Goal: Task Accomplishment & Management: Use online tool/utility

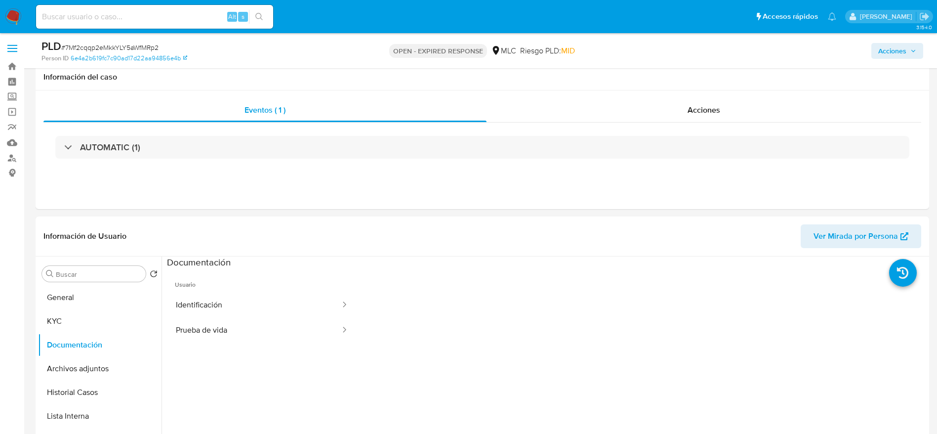
select select "10"
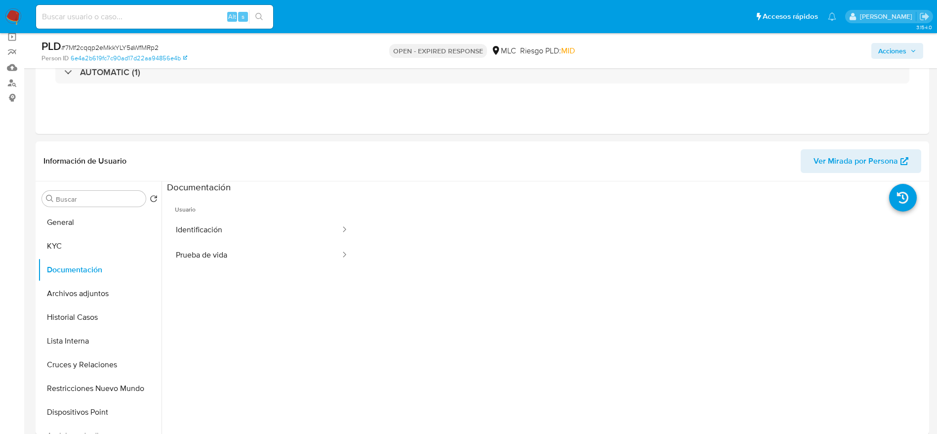
scroll to position [162, 0]
click at [70, 304] on button "Archivos adjuntos" at bounding box center [96, 294] width 116 height 24
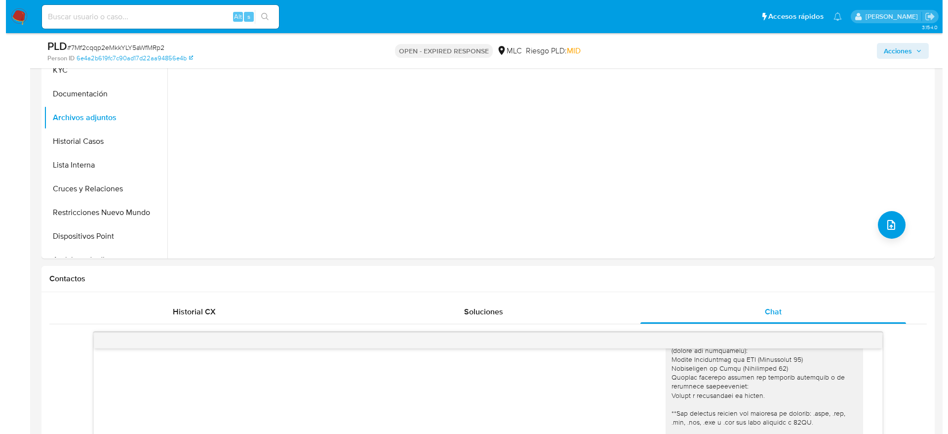
scroll to position [255, 0]
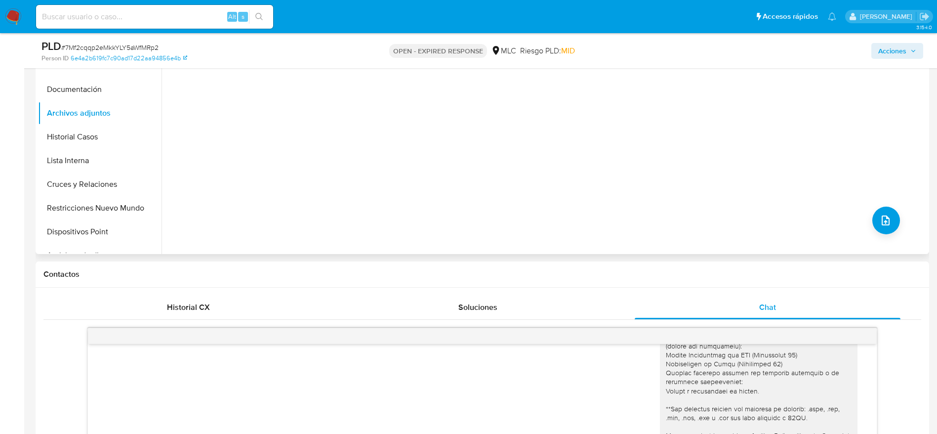
click at [896, 204] on div "No hay datos disponibles" at bounding box center [544, 127] width 765 height 253
click at [880, 221] on icon "upload-file" at bounding box center [886, 220] width 12 height 12
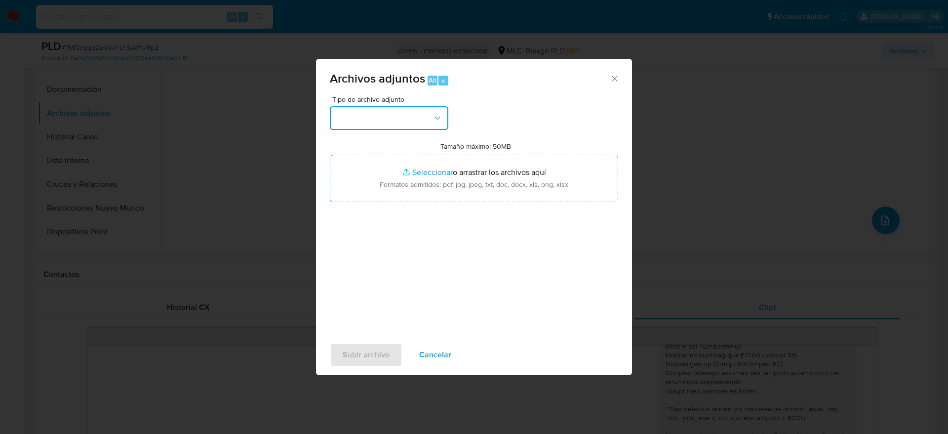
click at [432, 119] on button "button" at bounding box center [389, 118] width 119 height 24
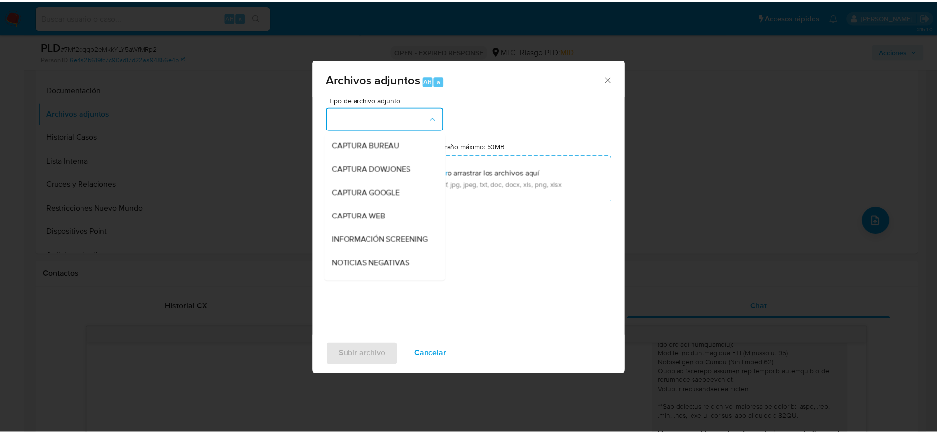
scroll to position [129, 0]
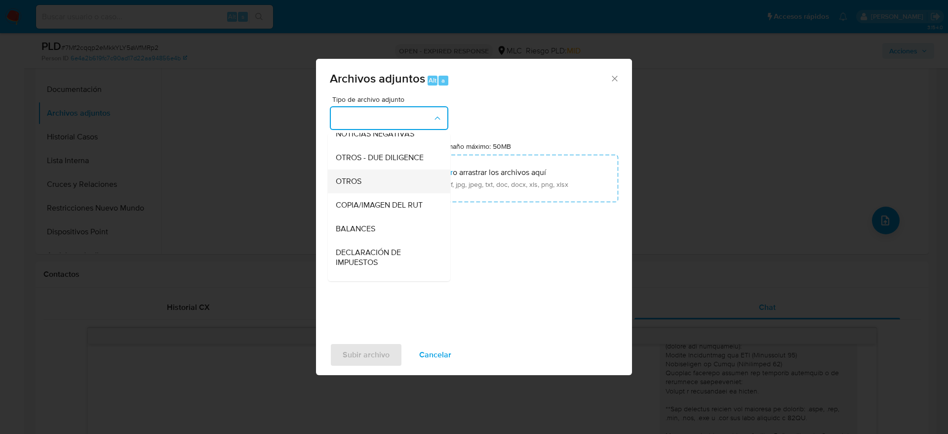
click at [400, 185] on div "OTROS" at bounding box center [386, 181] width 101 height 24
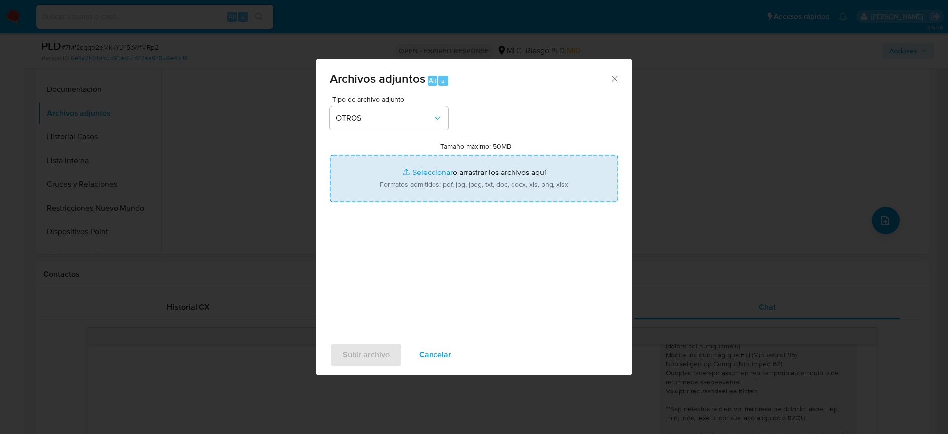
click at [400, 185] on input "Tamaño máximo: 50MB Seleccionar archivos" at bounding box center [474, 178] width 288 height 47
type input "C:\fakepath\Case Log - 2070858387.pdf"
click at [509, 178] on input "Tamaño máximo: 50MB Seleccionar archivos" at bounding box center [474, 178] width 288 height 47
type input "C:\fakepath\2070858387Movimientos.xlsx"
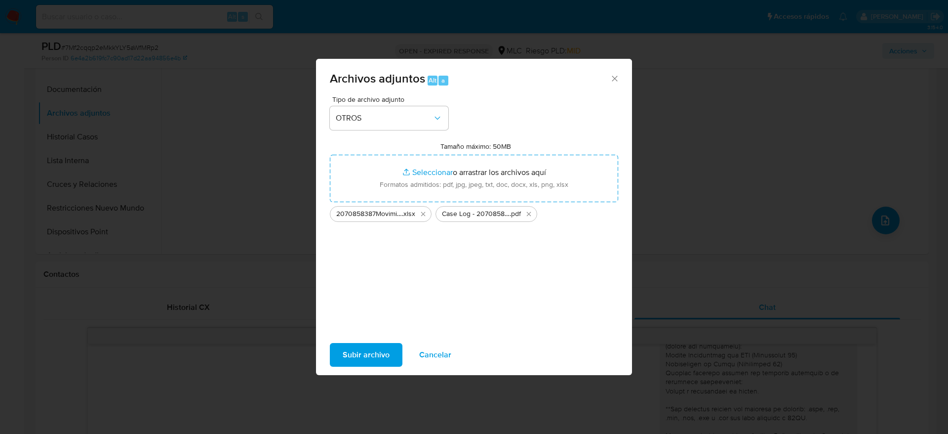
click at [346, 367] on div "Subir archivo Cancelar" at bounding box center [474, 355] width 316 height 38
click at [338, 345] on button "Subir archivo" at bounding box center [366, 355] width 73 height 24
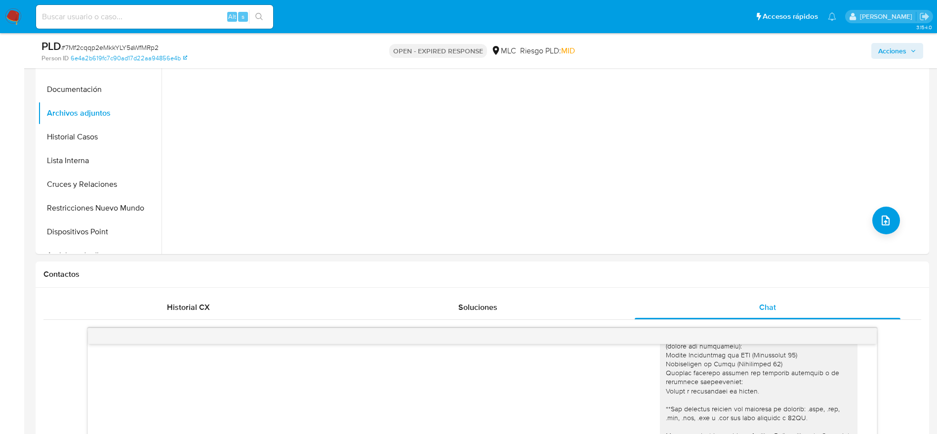
click at [64, 146] on button "Historial Casos" at bounding box center [96, 137] width 116 height 24
click at [72, 118] on button "Archivos adjuntos" at bounding box center [96, 113] width 116 height 24
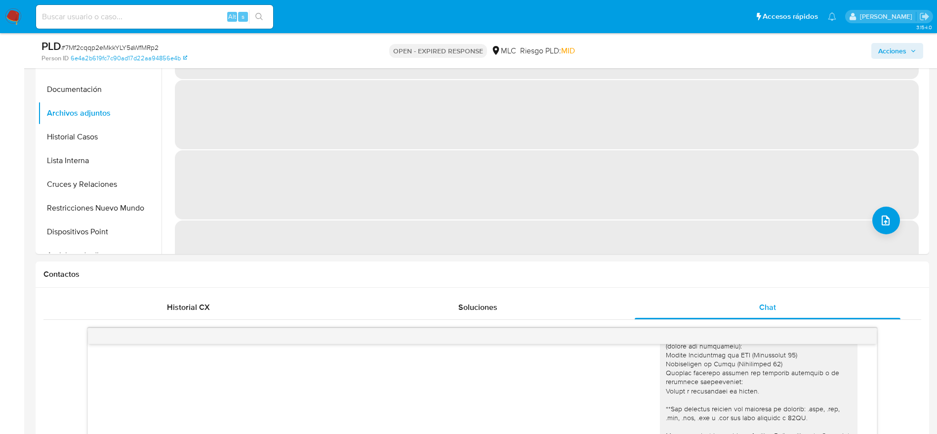
click at [879, 49] on span "Acciones" at bounding box center [892, 51] width 28 height 16
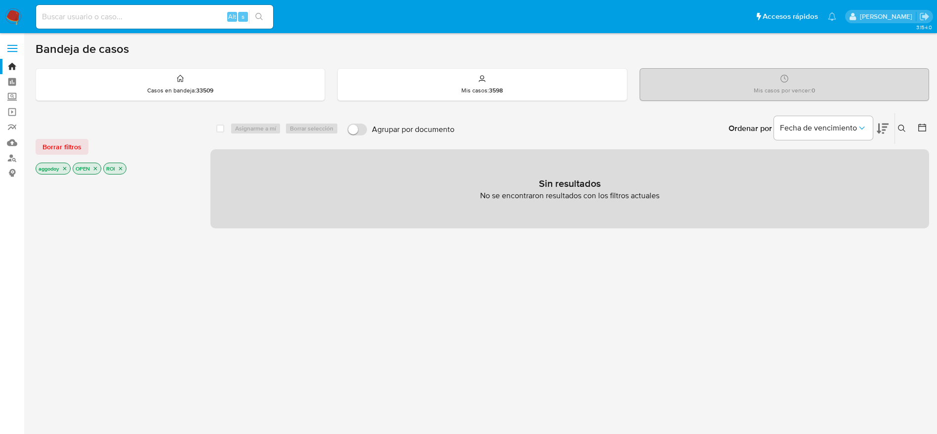
click at [122, 165] on icon "close-filter" at bounding box center [121, 168] width 6 height 6
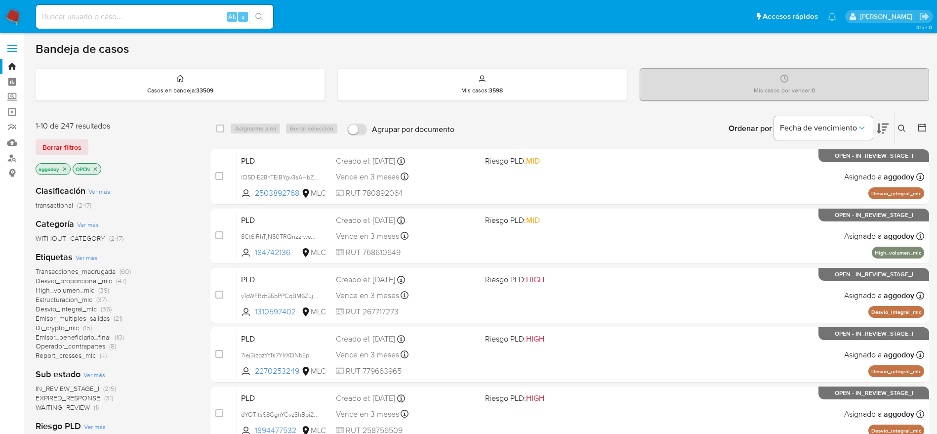
click at [879, 132] on icon at bounding box center [883, 128] width 12 height 10
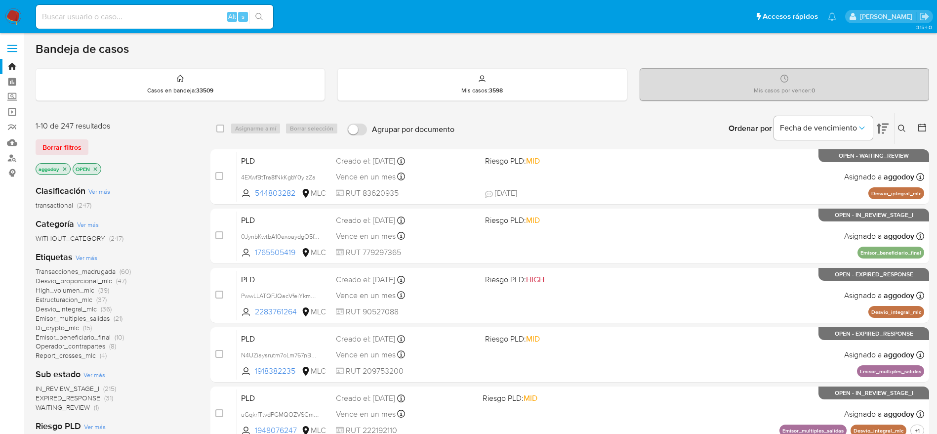
click at [902, 120] on div "Ingrese ID de usuario o caso Buscar Borrar filtros" at bounding box center [903, 128] width 17 height 31
click at [901, 120] on div "Ingrese ID de usuario o caso Buscar Borrar filtros" at bounding box center [903, 128] width 17 height 31
click at [902, 121] on div "Ingrese ID de usuario o caso Buscar Borrar filtros" at bounding box center [903, 128] width 17 height 31
click at [903, 127] on icon at bounding box center [901, 127] width 7 height 7
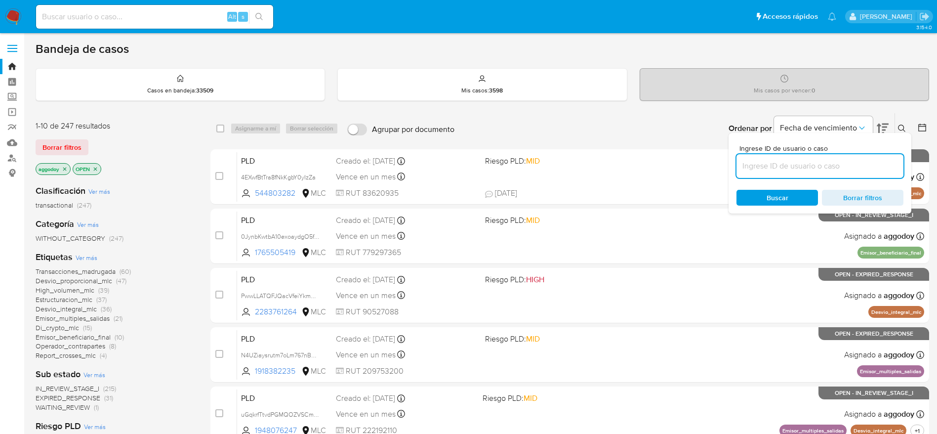
click at [765, 161] on input at bounding box center [819, 166] width 167 height 13
type input "2070858387"
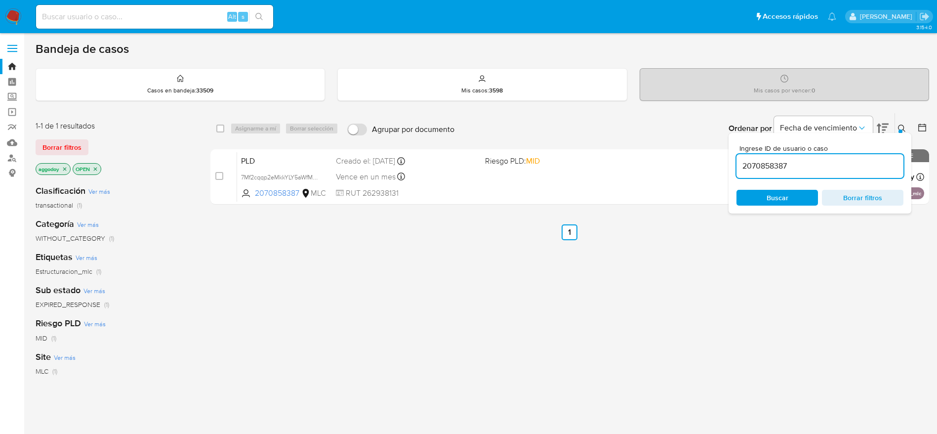
click at [906, 122] on button at bounding box center [903, 128] width 16 height 12
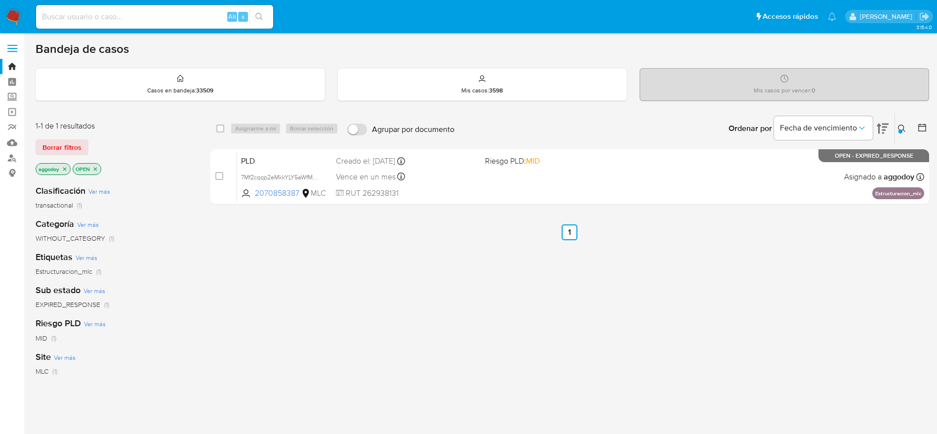
click at [906, 122] on button at bounding box center [903, 128] width 16 height 12
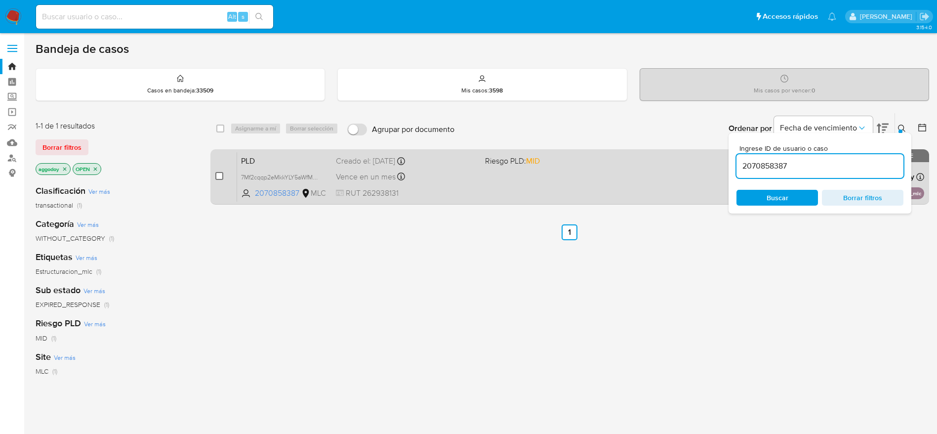
click at [219, 177] on input "checkbox" at bounding box center [219, 176] width 8 height 8
checkbox input "true"
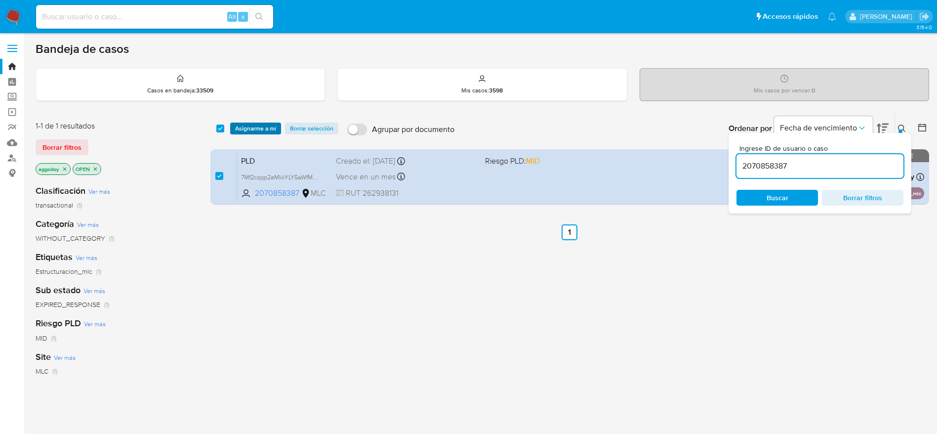
click at [262, 123] on span "Asignarme a mí" at bounding box center [255, 128] width 41 height 10
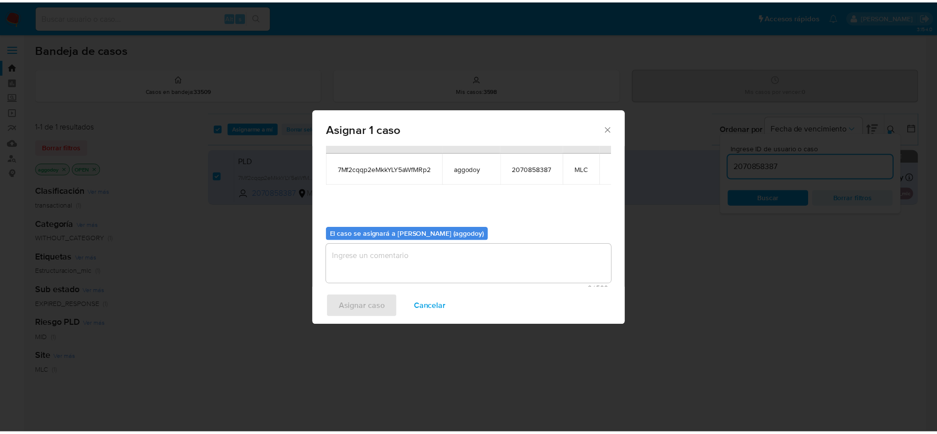
scroll to position [51, 0]
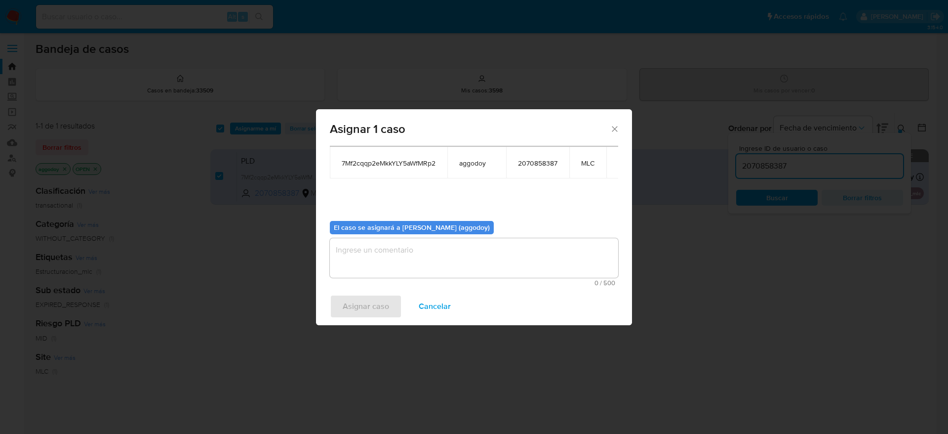
click at [572, 261] on textarea "assign-modal" at bounding box center [474, 258] width 288 height 40
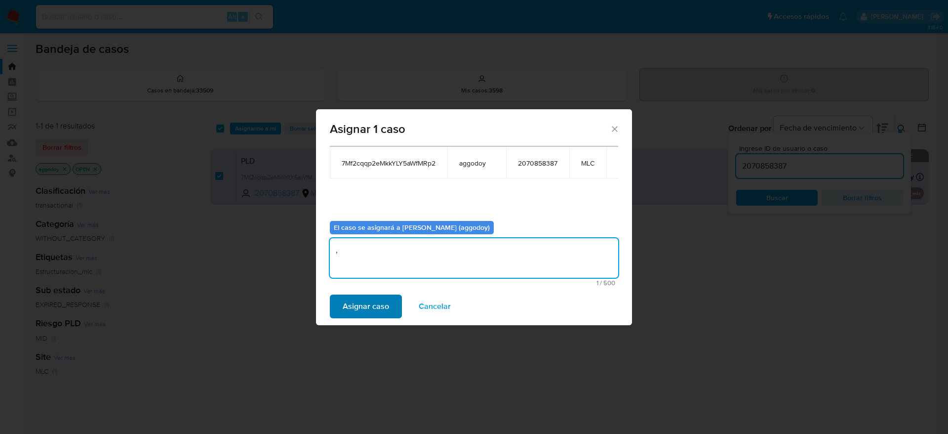
type textarea ","
click at [340, 303] on button "Asignar caso" at bounding box center [366, 306] width 72 height 24
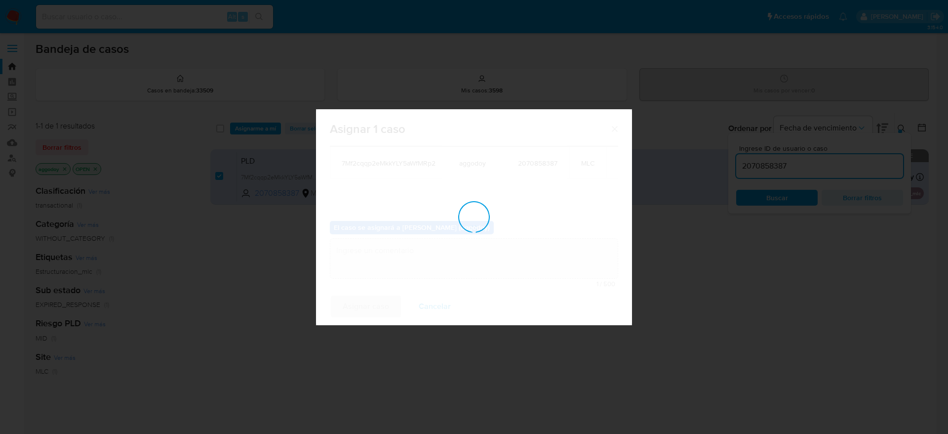
checkbox input "false"
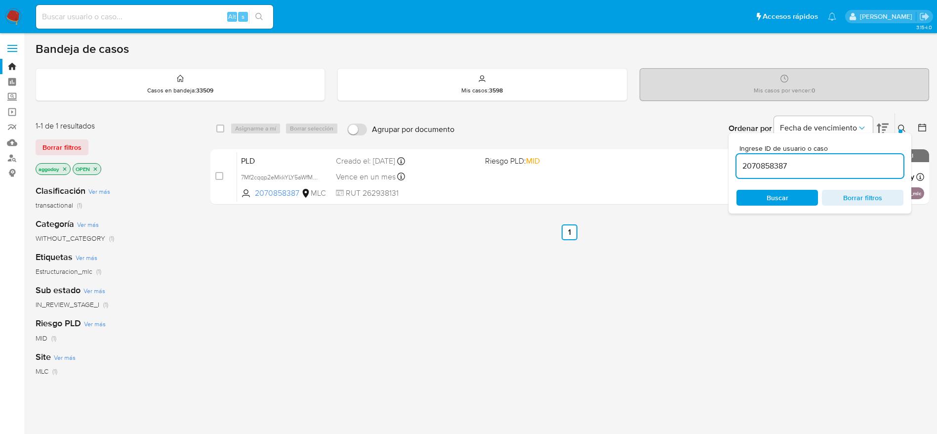
click at [869, 196] on span "Borrar filtros" at bounding box center [863, 198] width 68 height 14
click at [876, 197] on span "Borrar filtros" at bounding box center [863, 198] width 68 height 14
click at [805, 163] on input at bounding box center [819, 166] width 167 height 13
type input "2364762875"
click at [905, 139] on div "Ingrese ID de usuario o caso 2364762875 Buscar Borrar filtros" at bounding box center [820, 173] width 183 height 81
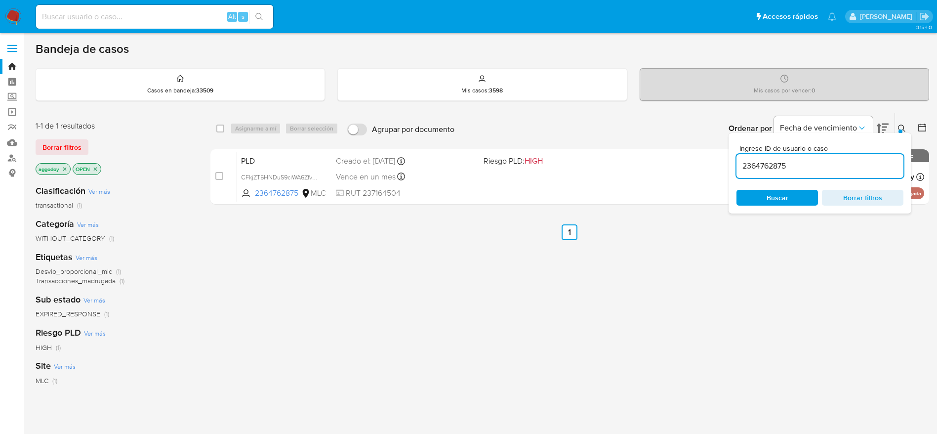
click at [900, 128] on icon at bounding box center [902, 128] width 8 height 8
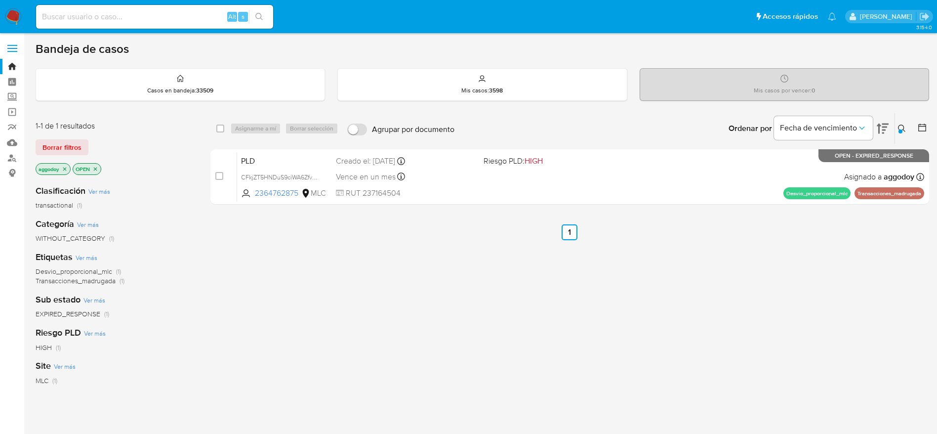
click at [903, 133] on button at bounding box center [903, 128] width 16 height 12
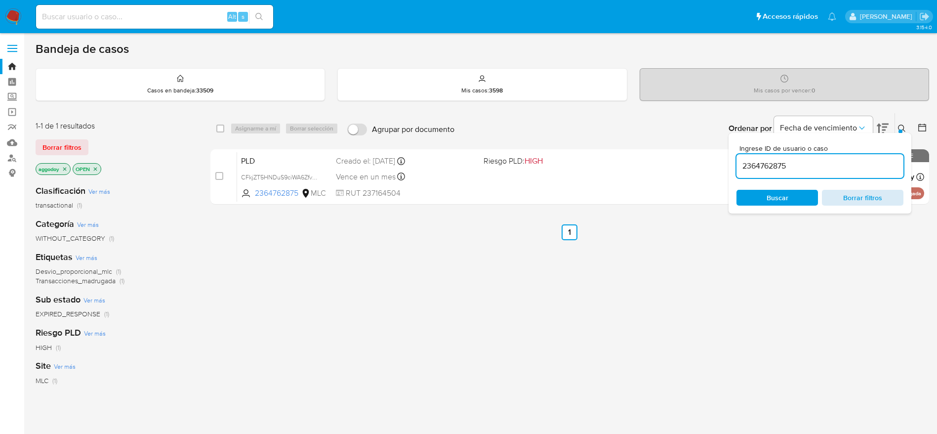
click at [864, 197] on span "Borrar filtros" at bounding box center [863, 198] width 68 height 14
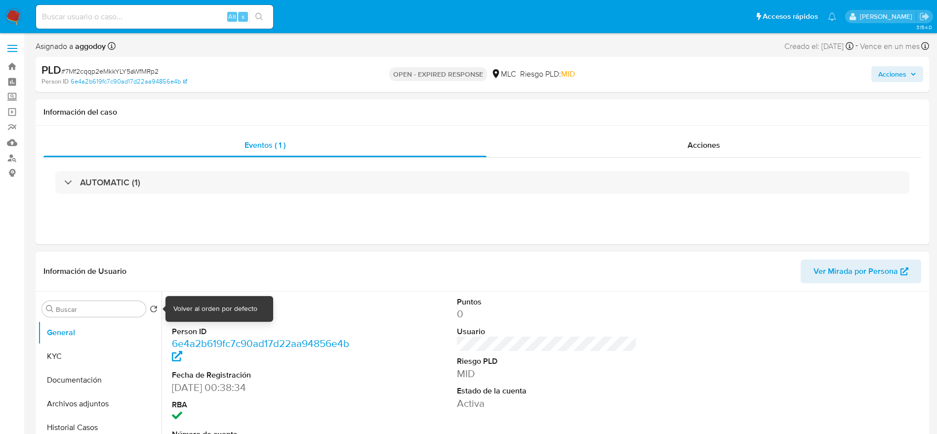
click at [179, 312] on dd "2070858387" at bounding box center [262, 314] width 180 height 14
select select "10"
click at [179, 312] on dd "2070858387" at bounding box center [262, 314] width 180 height 14
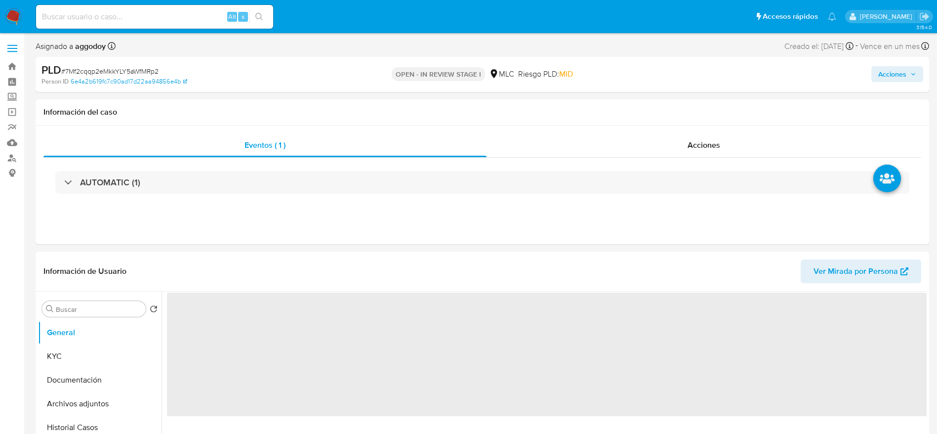
click at [909, 78] on span "Acciones" at bounding box center [897, 74] width 38 height 14
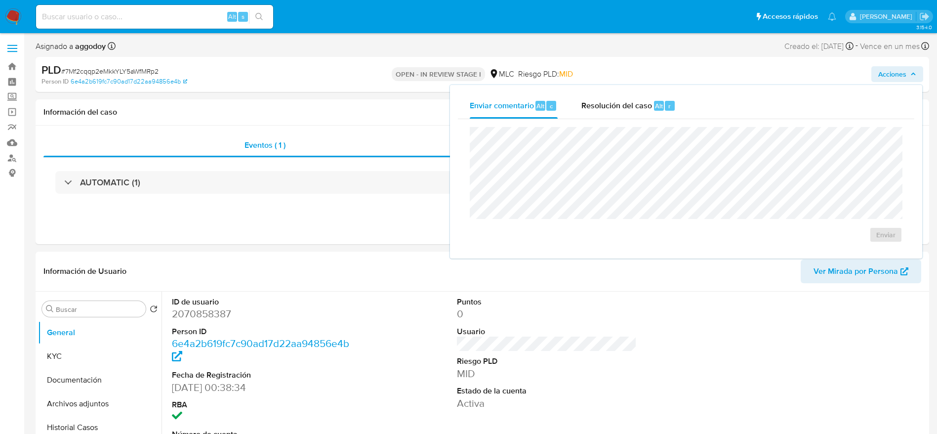
click at [623, 92] on div "Enviar comentario Alt c Resolución del caso Alt r Enviar" at bounding box center [686, 171] width 472 height 173
select select "10"
click at [606, 100] on span "Resolución del caso" at bounding box center [616, 105] width 71 height 11
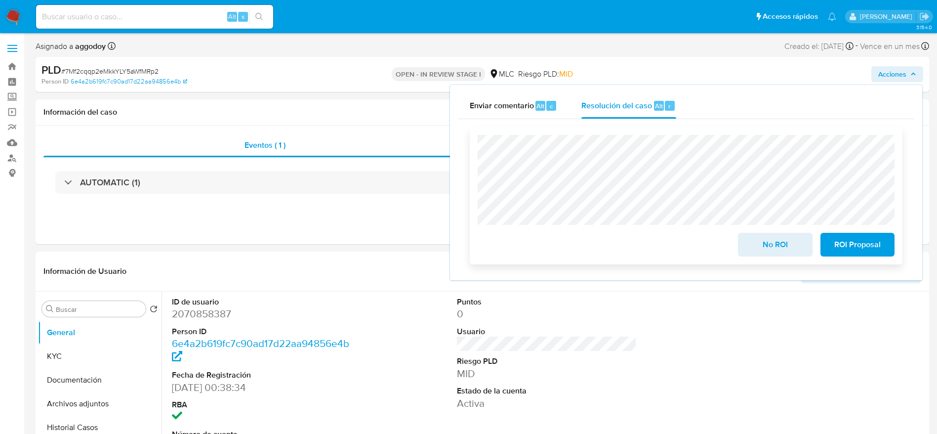
click at [881, 244] on span "ROI Proposal" at bounding box center [857, 245] width 48 height 22
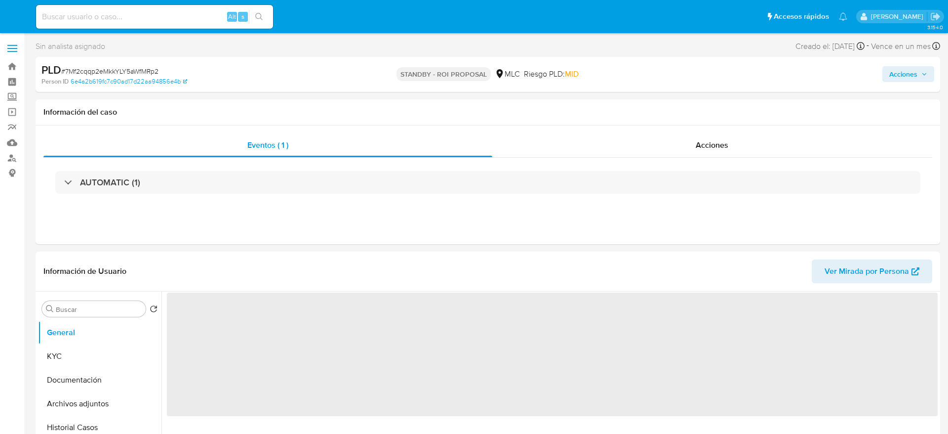
select select "10"
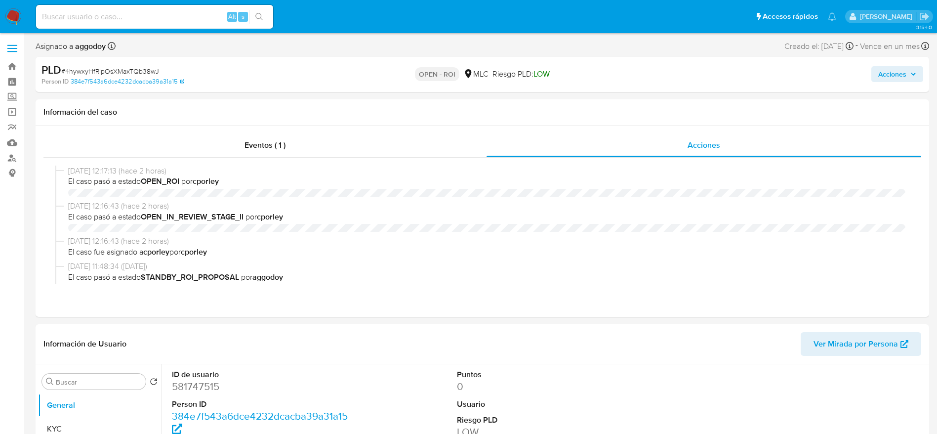
select select "10"
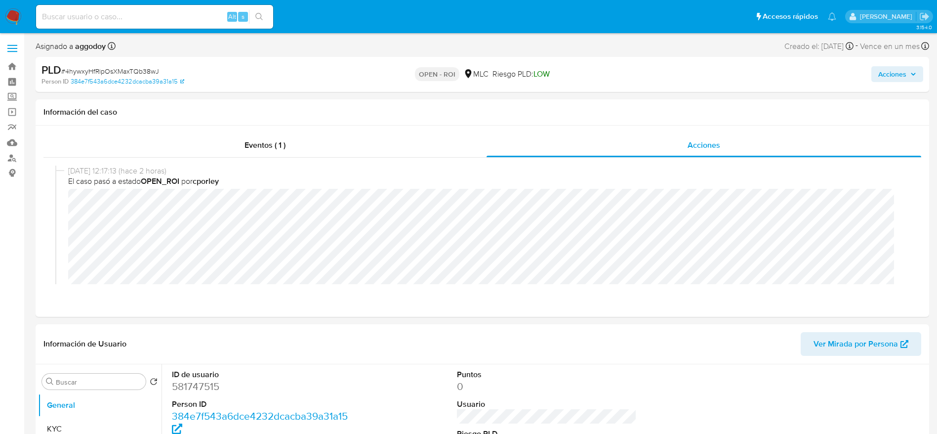
scroll to position [21, 0]
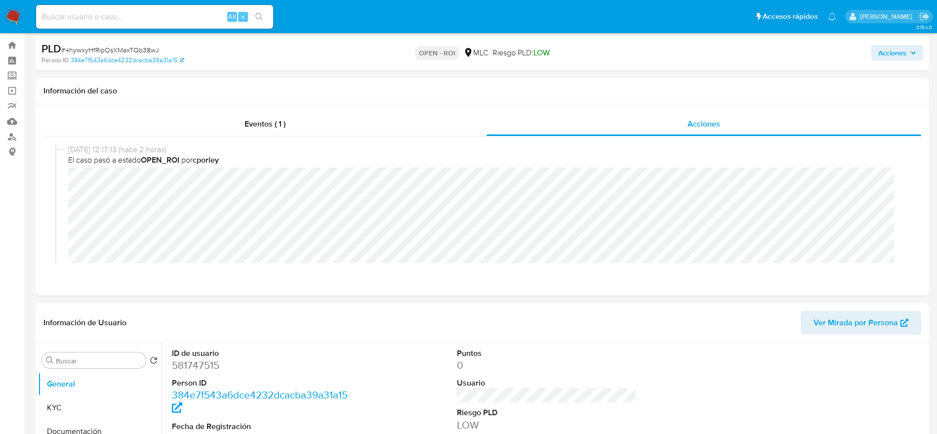
click at [79, 1] on nav "Pausado Ver notificaciones Alt s Accesos rápidos Presiona las siguientes teclas…" at bounding box center [468, 16] width 937 height 33
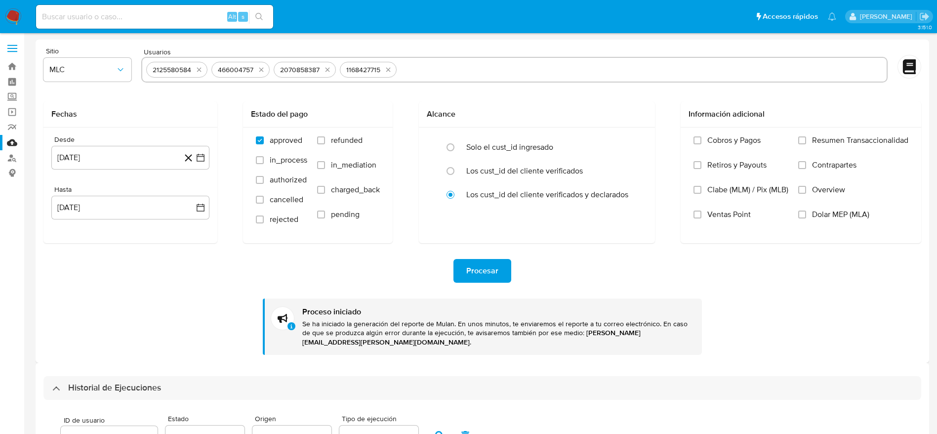
select select "10"
click at [199, 68] on icon "quitar 2125580584" at bounding box center [199, 70] width 8 height 8
click at [199, 68] on icon "quitar 466004757" at bounding box center [196, 70] width 8 height 8
click at [199, 68] on icon "quitar 2070858387" at bounding box center [200, 70] width 4 height 4
click at [255, 68] on button "quitar 1168427715" at bounding box center [261, 70] width 12 height 12
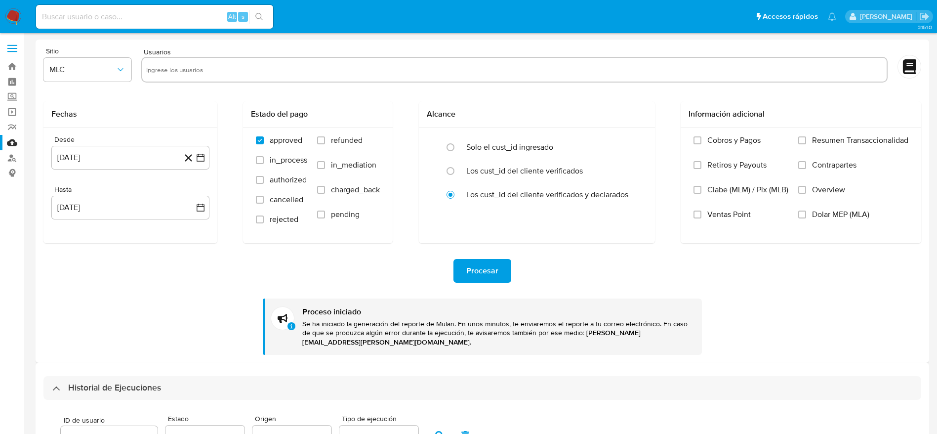
click at [199, 68] on input "text" at bounding box center [514, 70] width 736 height 16
paste input "727532258"
type input "727532258"
paste input "589587892"
type input "589587892"
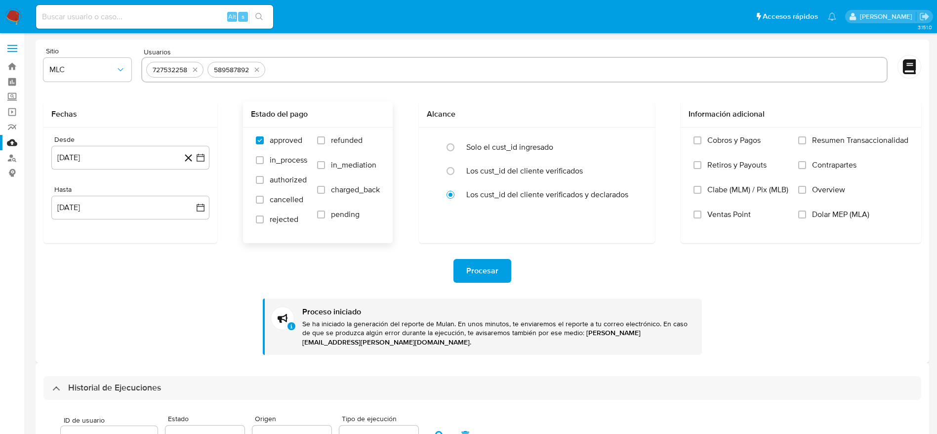
paste input "2385836213"
type input "2385836213"
click at [477, 265] on span "Procesar" at bounding box center [482, 271] width 32 height 22
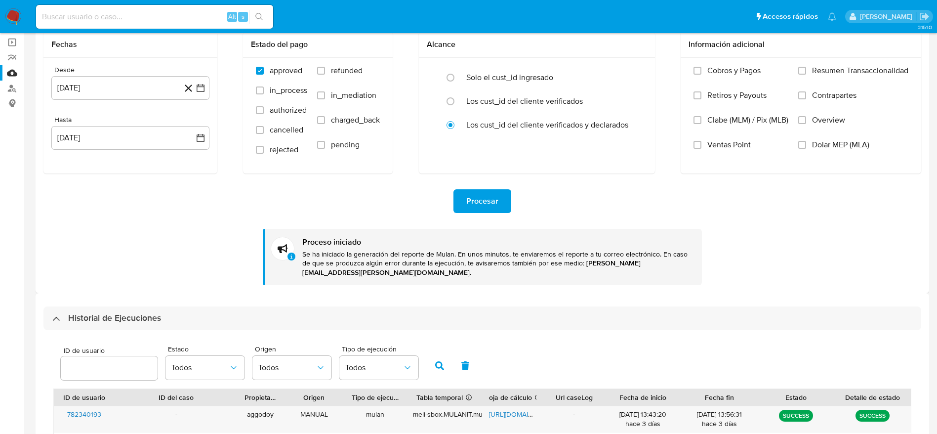
scroll to position [29, 0]
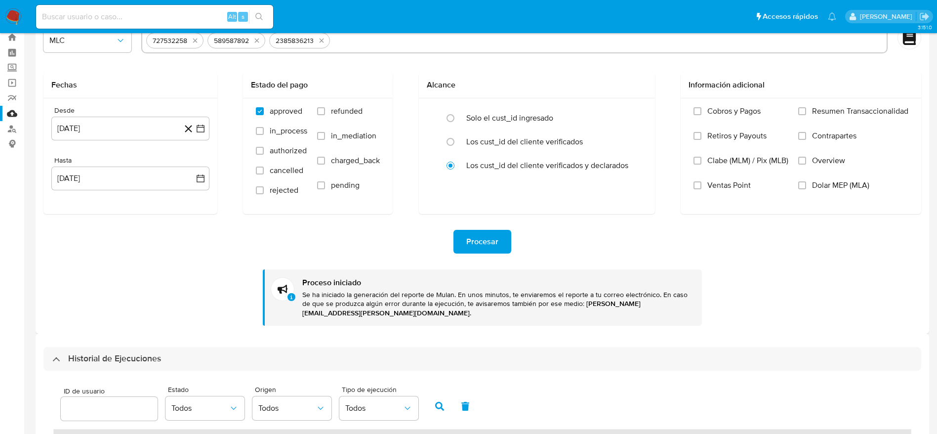
click at [494, 231] on span "Procesar" at bounding box center [482, 242] width 32 height 22
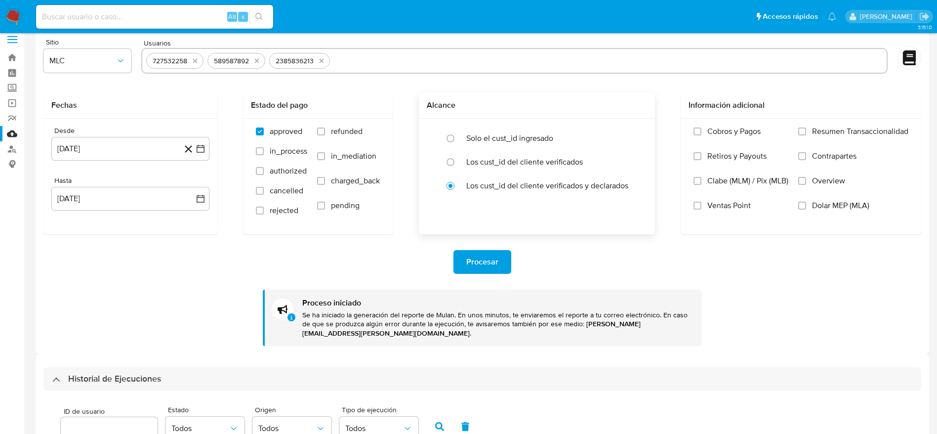
scroll to position [0, 0]
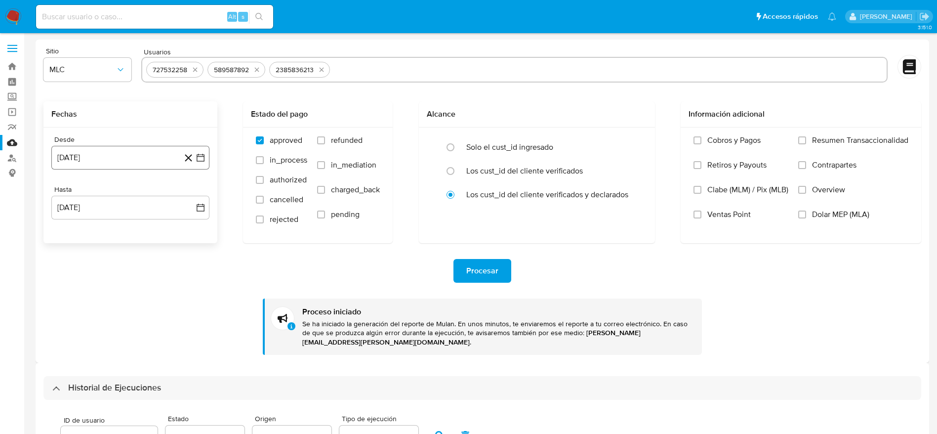
click at [203, 154] on icon "button" at bounding box center [201, 158] width 10 height 10
click at [68, 304] on button "29" at bounding box center [71, 309] width 16 height 16
click at [208, 204] on button "15 de agosto de 2025" at bounding box center [130, 208] width 158 height 24
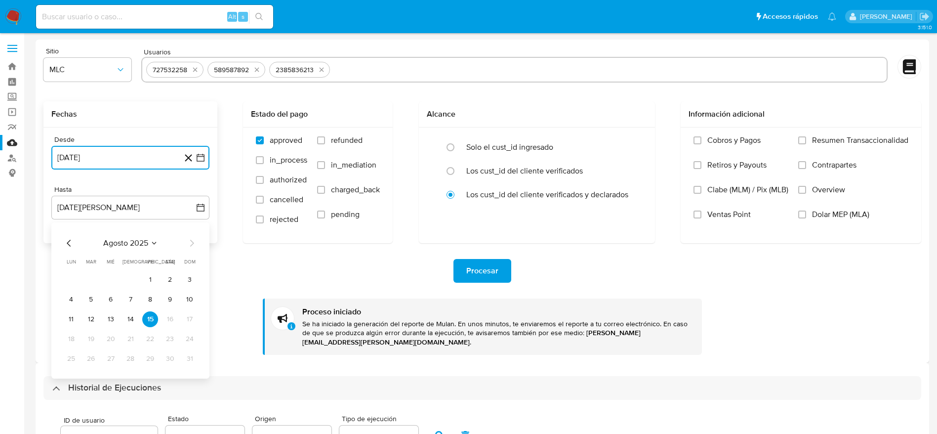
click at [67, 239] on icon "Mes anterior" at bounding box center [69, 243] width 12 height 12
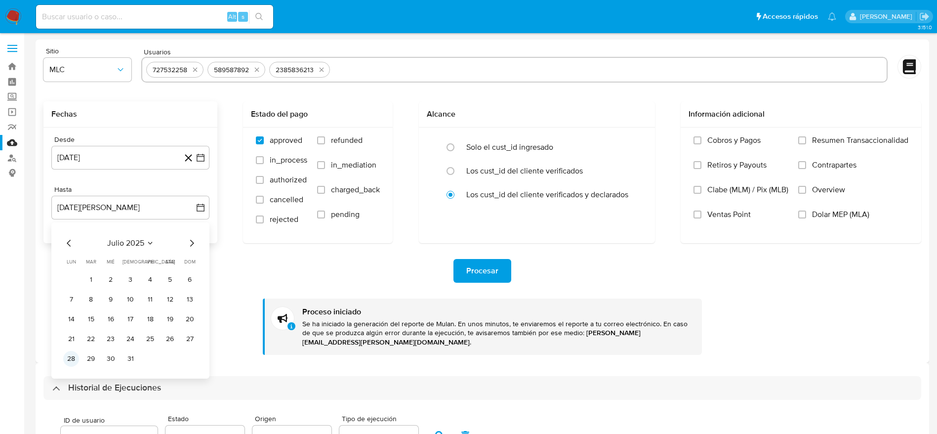
click at [77, 352] on td "28" at bounding box center [71, 359] width 16 height 16
click at [68, 359] on button "28" at bounding box center [71, 359] width 16 height 16
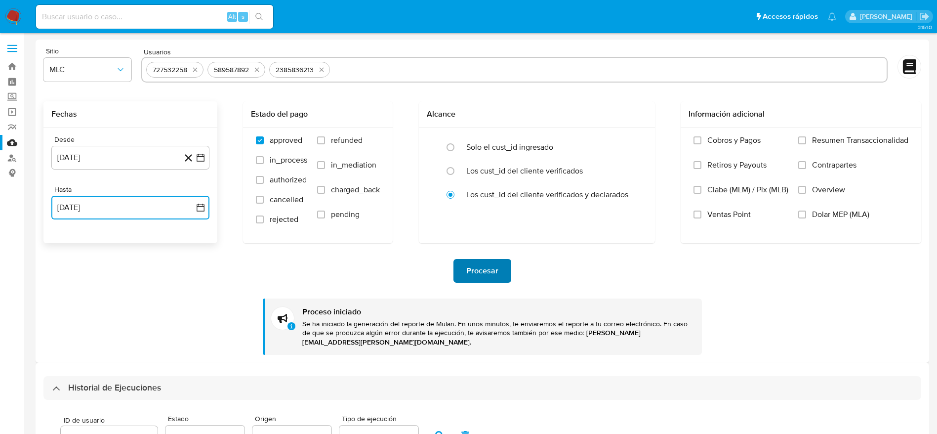
click at [497, 265] on span "Procesar" at bounding box center [482, 271] width 32 height 22
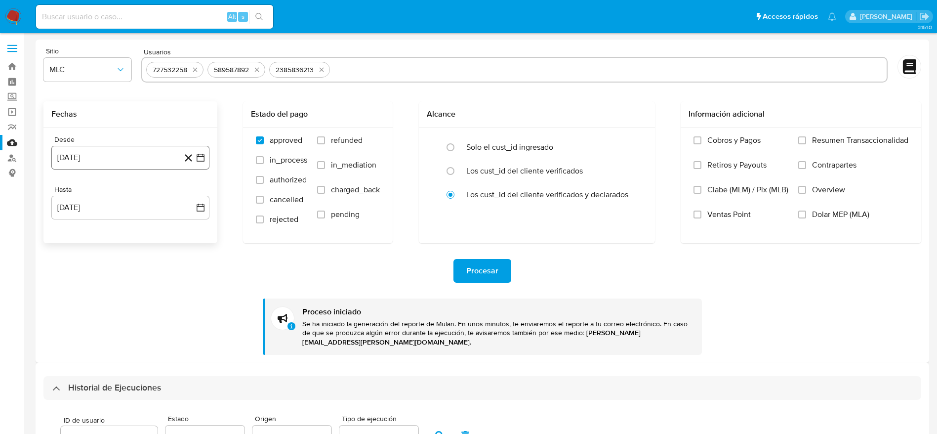
click at [130, 168] on button "29 de julio de 2024" at bounding box center [130, 158] width 158 height 24
click at [73, 199] on icon "Mes anterior" at bounding box center [69, 193] width 12 height 12
click at [196, 199] on div "mayo 2024 mayo 2024 lun lunes mar martes mié miércoles jue jueves vie viernes s…" at bounding box center [130, 251] width 134 height 129
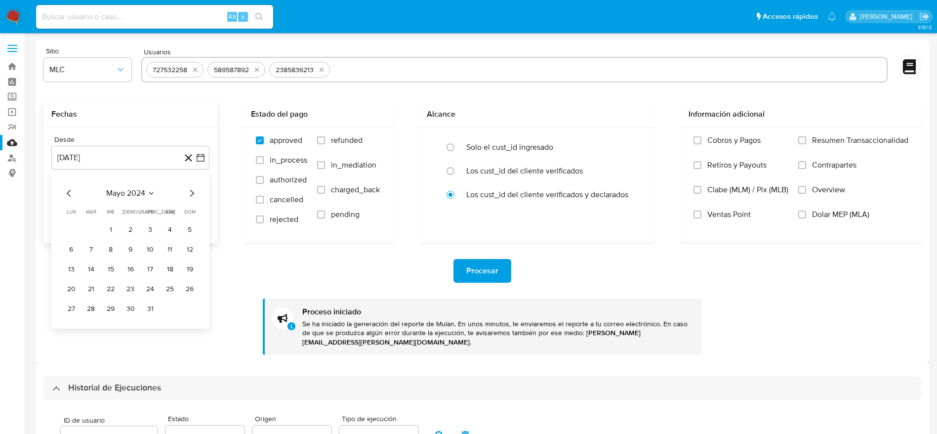
click at [196, 199] on div "mayo 2024 mayo 2024 lun lunes mar martes mié miércoles jue jueves vie viernes s…" at bounding box center [130, 251] width 134 height 129
click at [196, 198] on icon "Mes siguiente" at bounding box center [192, 193] width 12 height 12
click at [193, 189] on icon "Mes siguiente" at bounding box center [192, 193] width 12 height 12
click at [106, 266] on button "14" at bounding box center [111, 269] width 16 height 16
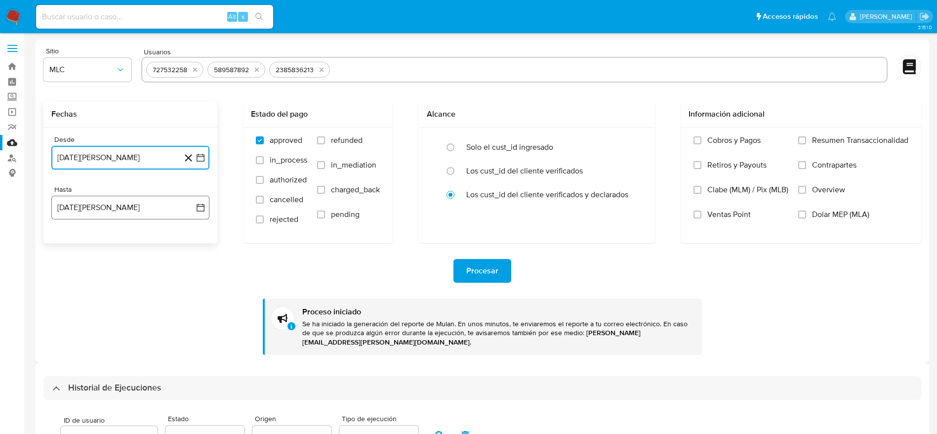
click at [207, 210] on button "15 de agosto de 2025" at bounding box center [130, 208] width 158 height 24
click at [113, 321] on button "13" at bounding box center [111, 319] width 16 height 16
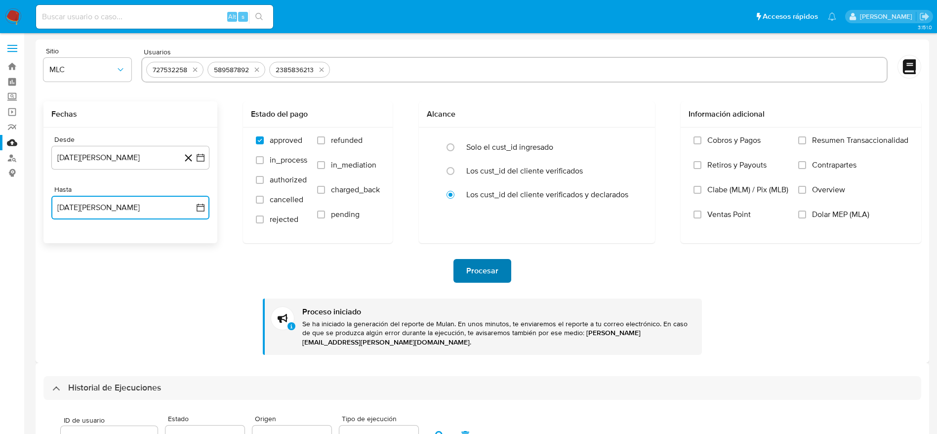
click at [470, 274] on span "Procesar" at bounding box center [482, 271] width 32 height 22
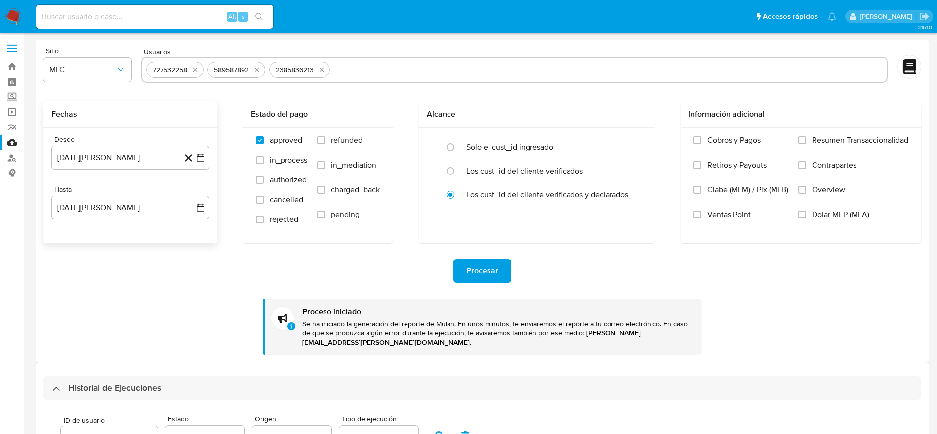
click at [461, 277] on button "Procesar" at bounding box center [482, 271] width 58 height 24
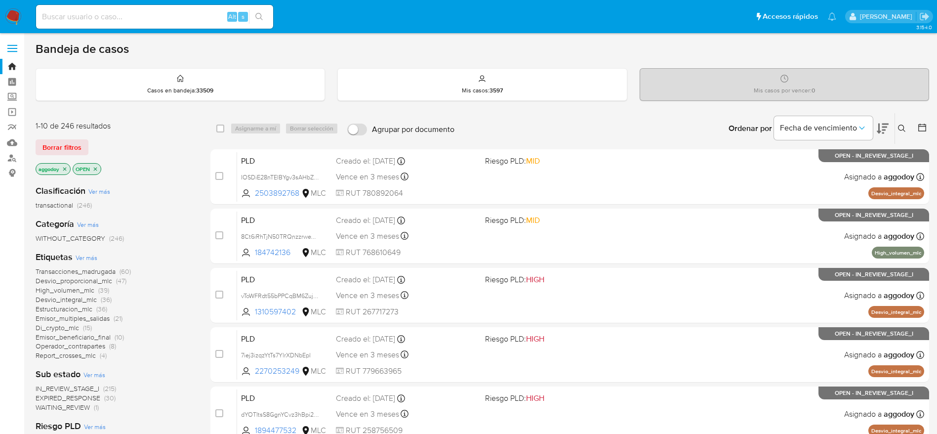
click at [82, 395] on span "EXPIRED_RESPONSE" at bounding box center [68, 398] width 65 height 10
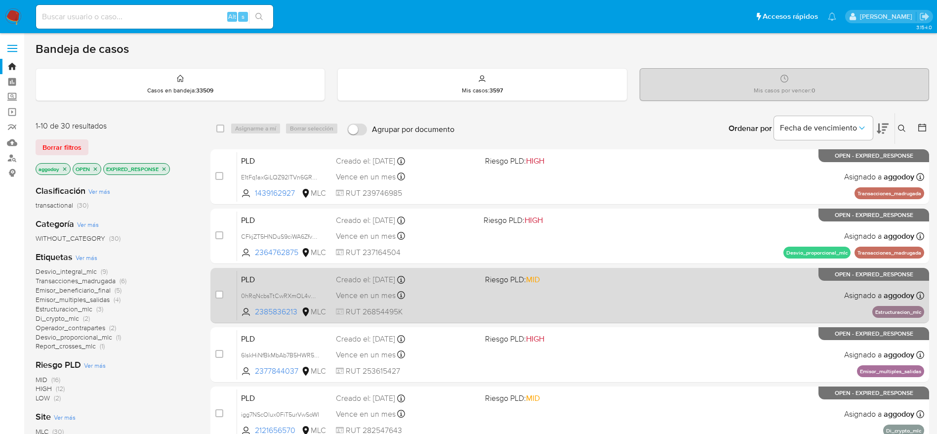
click at [679, 290] on div "PLD 0hRqNcbsTtCwRXmOL4vN6UEa 2385836213 MLC Riesgo PLD: MID Creado el: 12/06/20…" at bounding box center [580, 295] width 687 height 50
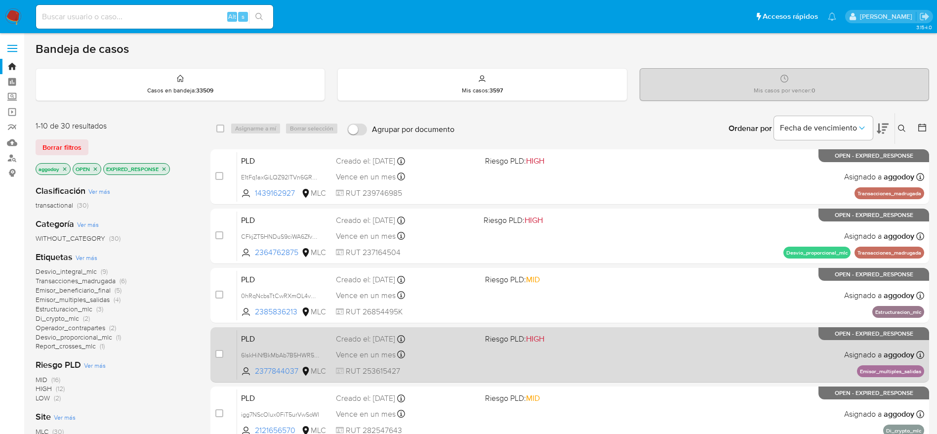
click at [519, 378] on div "PLD 6lskHiNfBkMbAb7B5HWR5t5X 2377844037 MLC Riesgo PLD: HIGH Creado el: 12/06/2…" at bounding box center [580, 354] width 687 height 50
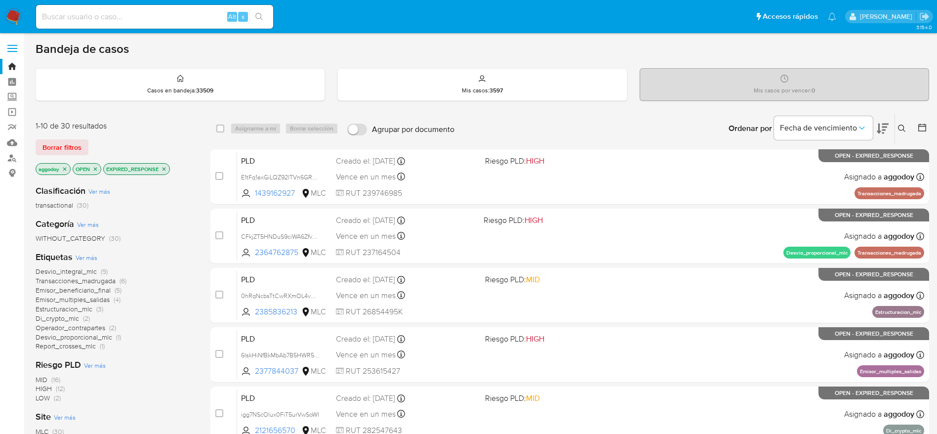
click at [96, 306] on span "(3)" at bounding box center [99, 309] width 7 height 10
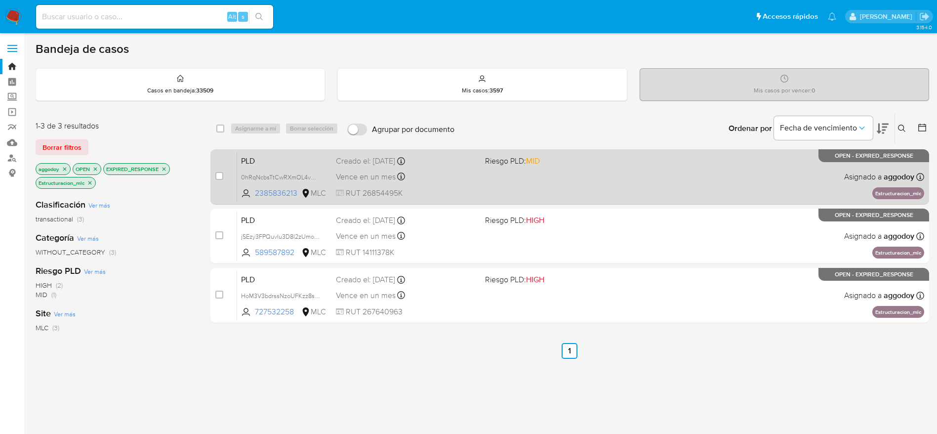
click at [517, 192] on div "PLD 0hRqNcbsTtCwRXmOL4vN6UEa 2385836213 MLC Riesgo PLD: MID Creado el: 12/06/20…" at bounding box center [580, 177] width 687 height 50
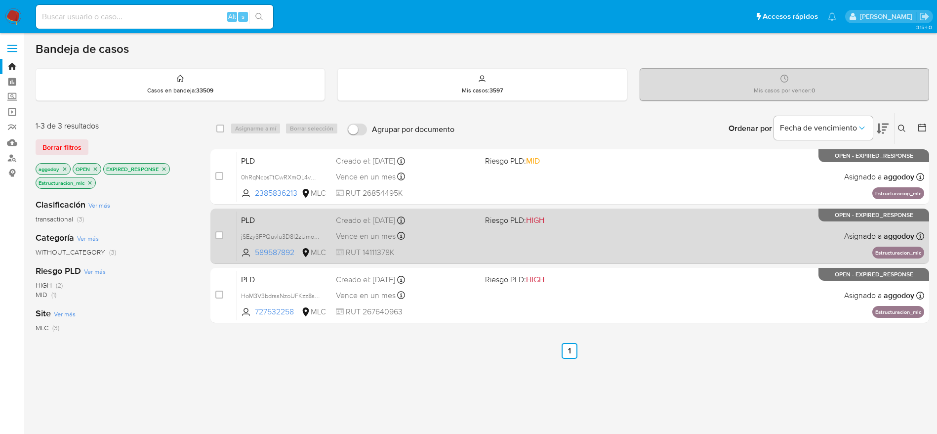
click at [537, 228] on div "PLD jSEzy3FPQuvlu3D8l2zUmoDp 589587892 MLC Riesgo PLD: HIGH Creado el: 12/06/20…" at bounding box center [580, 236] width 687 height 50
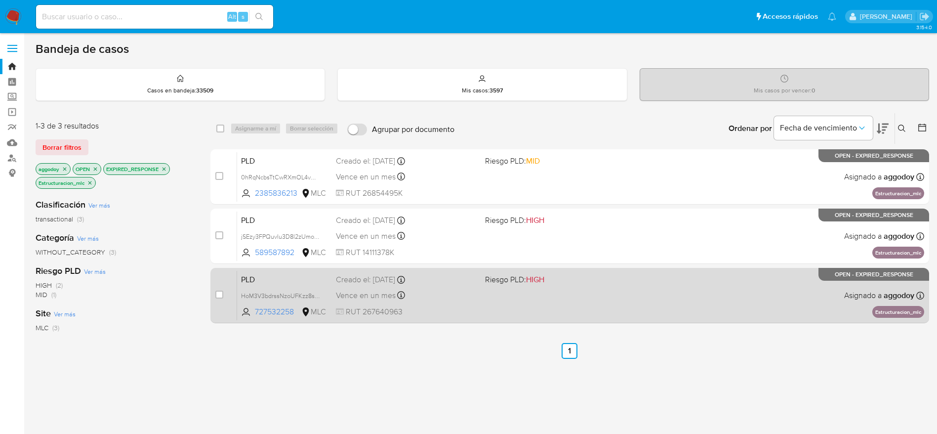
click at [363, 290] on span "Vence en un mes" at bounding box center [366, 295] width 60 height 11
click at [452, 292] on div "Vence en un mes Vence el 10/09/2025 06:07:00" at bounding box center [406, 294] width 141 height 13
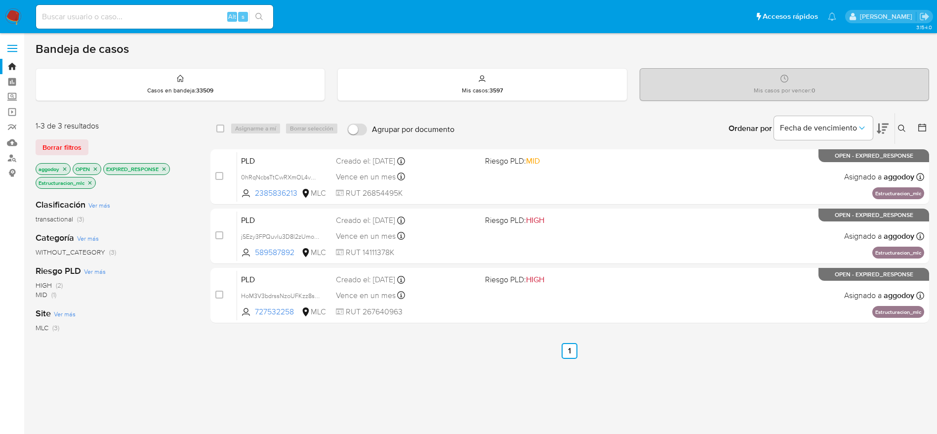
click at [579, 140] on div "Ordenar por Fecha de vencimiento No es posible ordenar los resultados mientras …" at bounding box center [694, 128] width 470 height 31
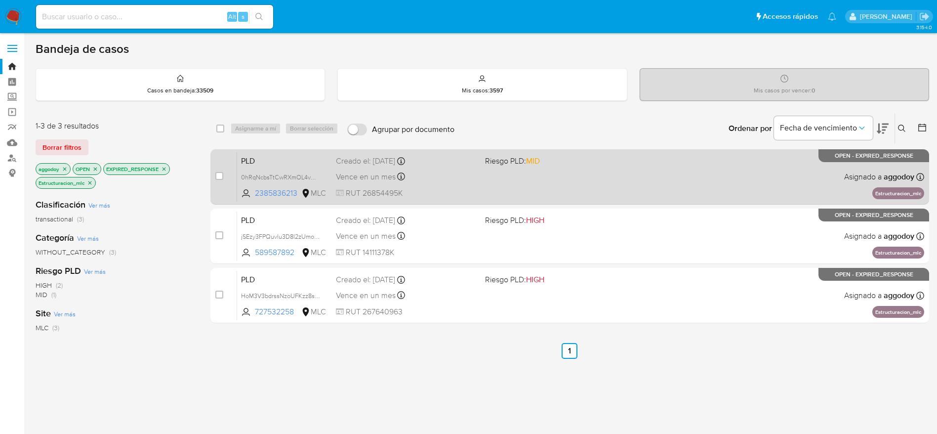
click at [532, 177] on div "PLD 0hRqNcbsTtCwRXmOL4vN6UEa 2385836213 MLC Riesgo PLD: MID Creado el: 12/06/20…" at bounding box center [580, 177] width 687 height 50
click at [217, 172] on input "checkbox" at bounding box center [219, 176] width 8 height 8
checkbox input "true"
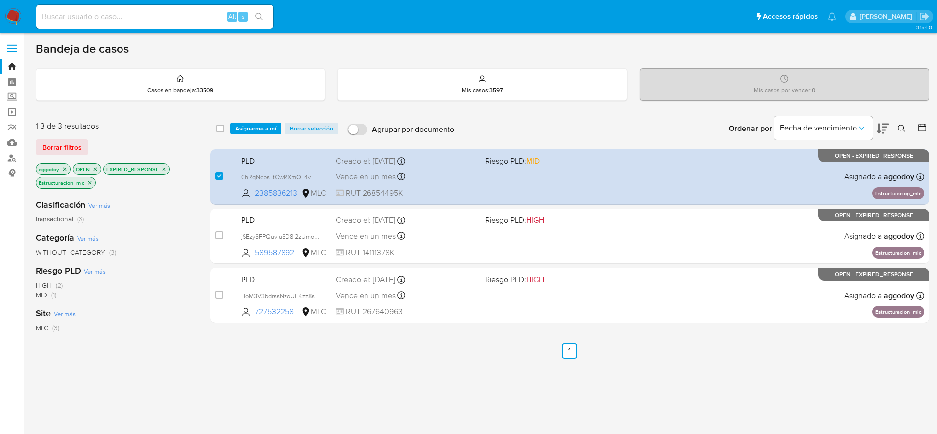
click at [245, 134] on div "select-all-cases-checkbox Asignarme a mí Borrar selección Agrupar por documento…" at bounding box center [569, 128] width 719 height 31
click at [243, 131] on span "Asignarme a mí" at bounding box center [255, 128] width 41 height 10
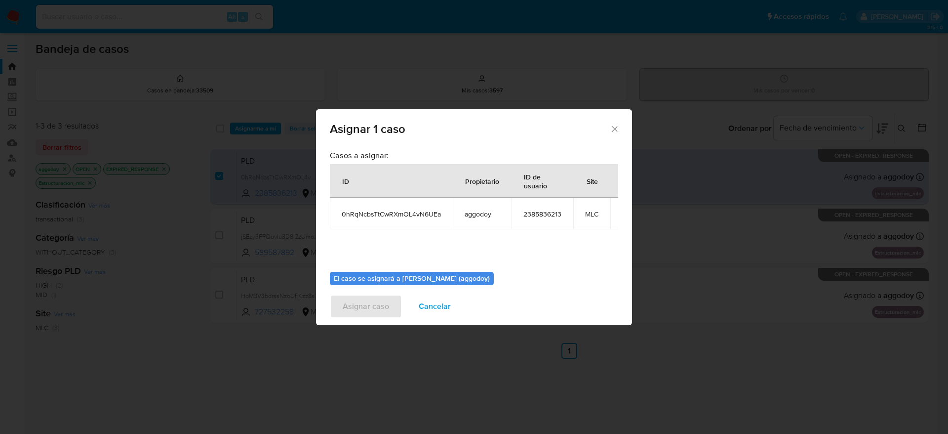
scroll to position [62, 0]
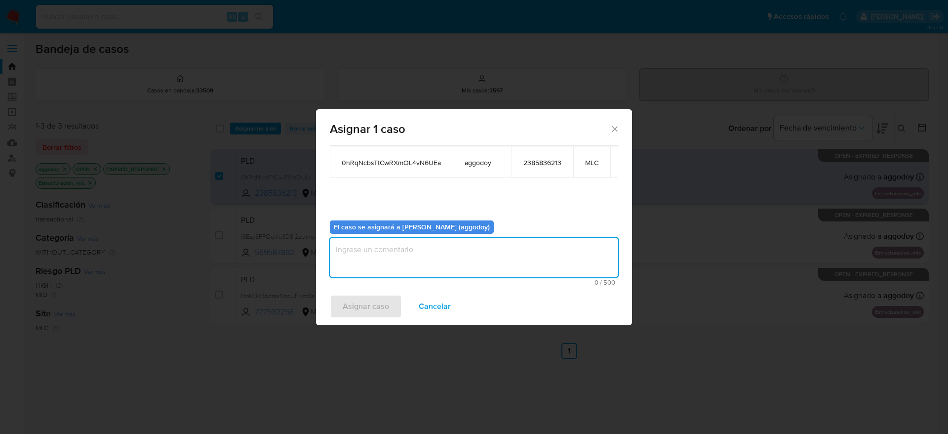
click at [540, 238] on textarea "assign-modal" at bounding box center [474, 258] width 288 height 40
type textarea "."
click at [362, 309] on span "Asignar caso" at bounding box center [366, 306] width 46 height 22
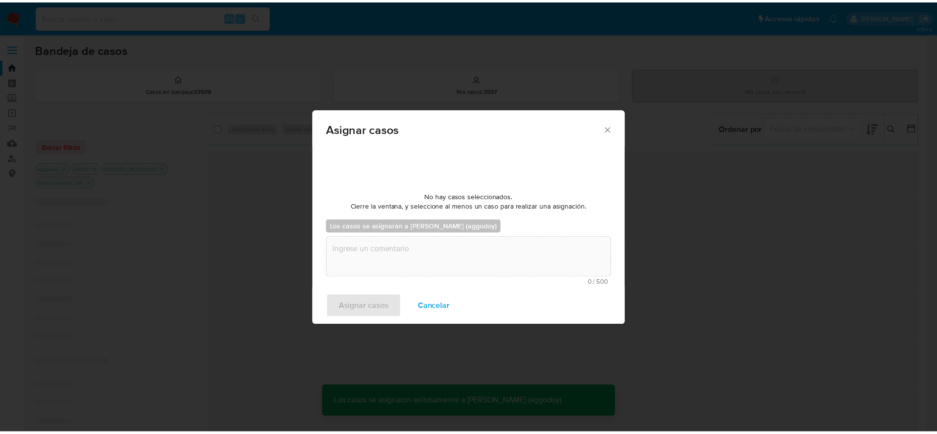
scroll to position [60, 0]
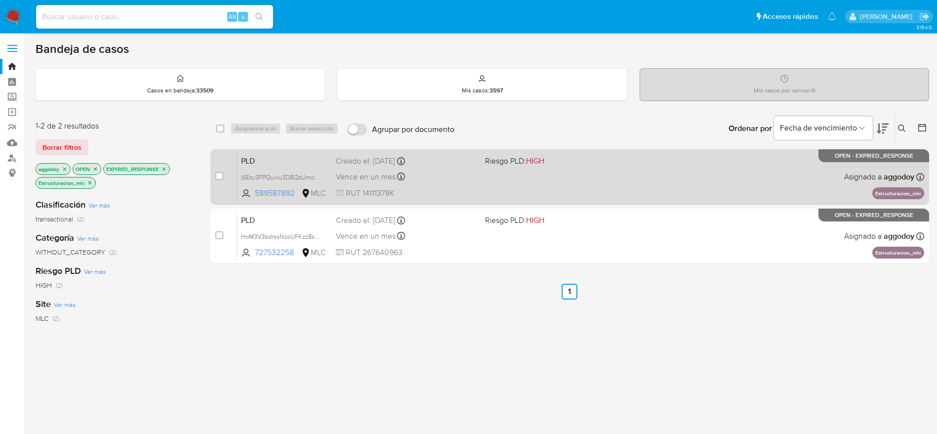
click at [502, 168] on div "PLD jSEzy3FPQuvlu3D8l2zUmoDp 589587892 MLC Riesgo PLD: HIGH Creado el: 12/06/20…" at bounding box center [580, 177] width 687 height 50
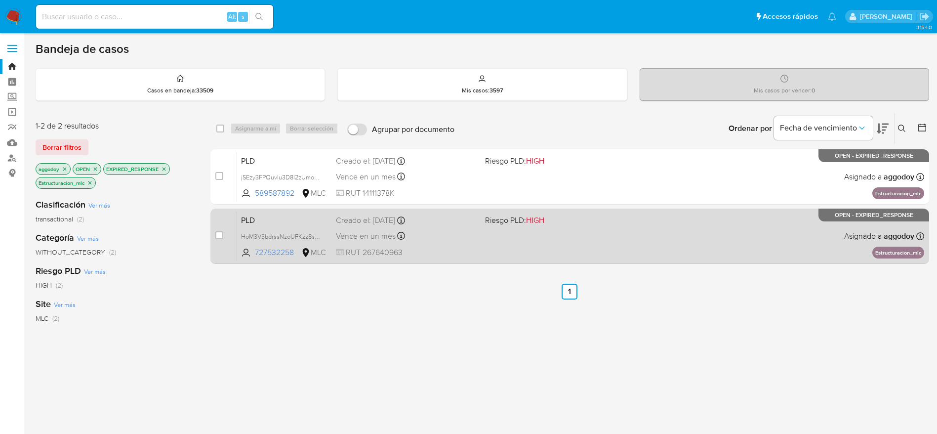
click at [532, 240] on div "PLD HoM3V3bdrssNzoUFKzz8sCmo 727532258 MLC Riesgo PLD: HIGH Creado el: 12/06/20…" at bounding box center [580, 236] width 687 height 50
click at [287, 233] on span "HoM3V3bdrssNzoUFKzz8sCmo" at bounding box center [284, 235] width 86 height 11
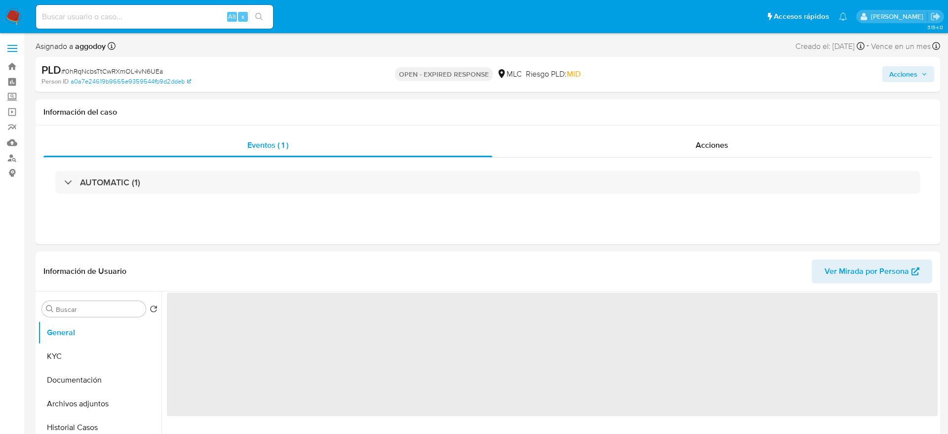
select select "10"
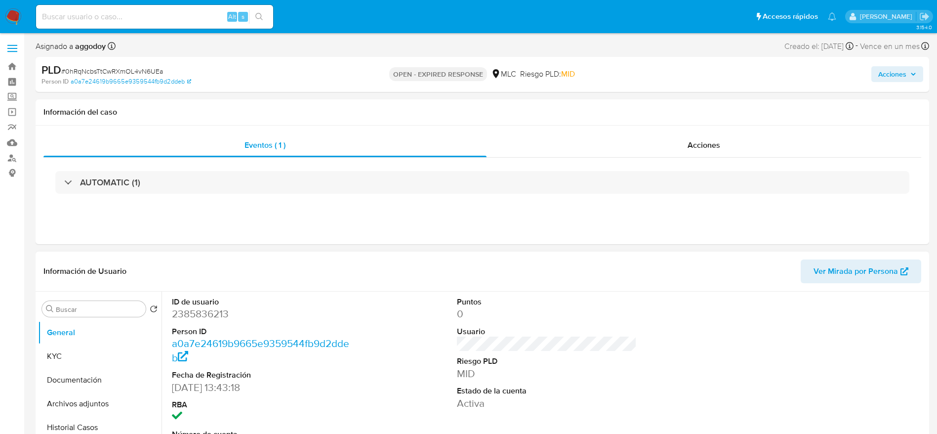
click at [208, 315] on dd "2385836213" at bounding box center [262, 314] width 180 height 14
copy dd "2385836213"
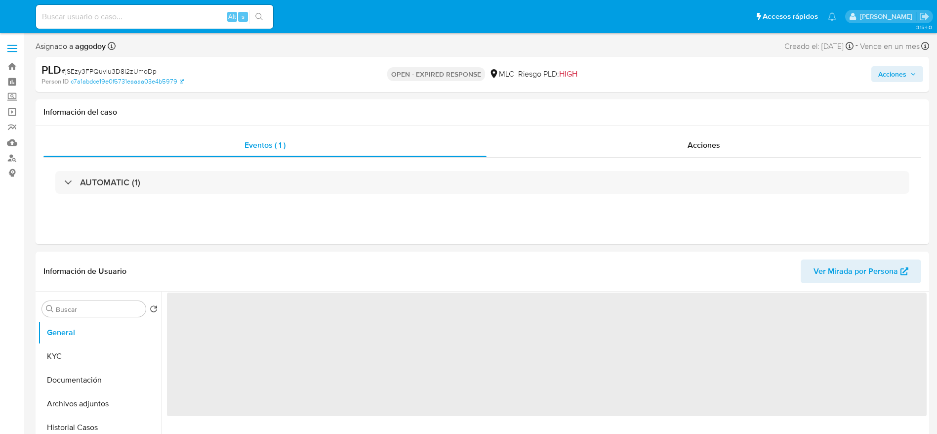
select select "10"
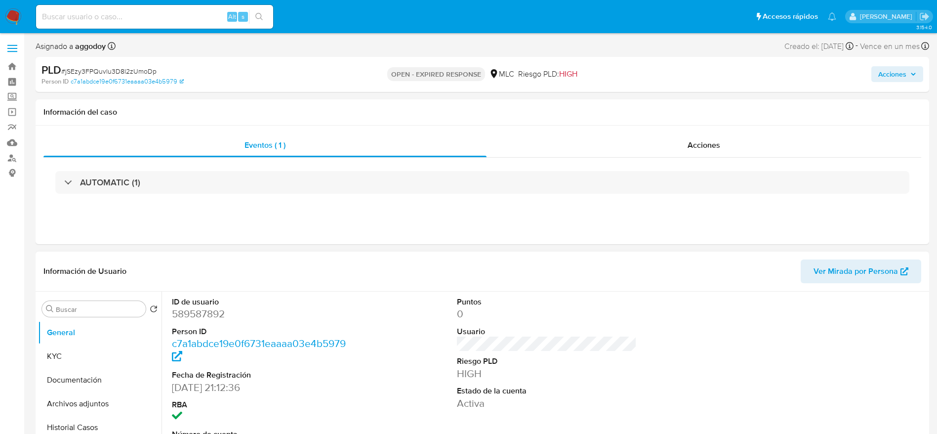
click at [214, 320] on dd "589587892" at bounding box center [262, 314] width 180 height 14
copy dd "589587892"
click at [187, 322] on dl "ID de usuario 589587892 Person ID c7a1abdce19e0f6731eaaaa03e4b5979 Fecha de Reg…" at bounding box center [262, 374] width 180 height 157
click at [186, 317] on dd "589587892" at bounding box center [262, 314] width 180 height 14
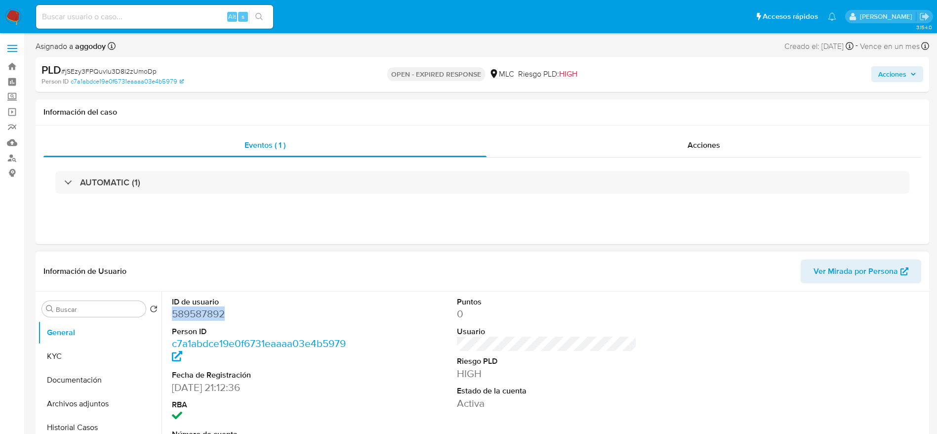
click at [186, 317] on dd "589587892" at bounding box center [262, 314] width 180 height 14
copy dd "589587892"
select select "10"
click at [198, 316] on dd "727532258" at bounding box center [262, 314] width 180 height 14
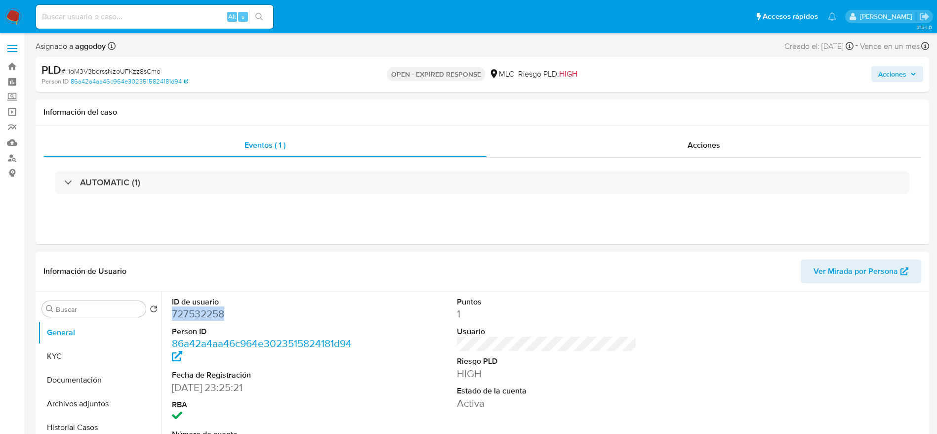
copy dd "727532258"
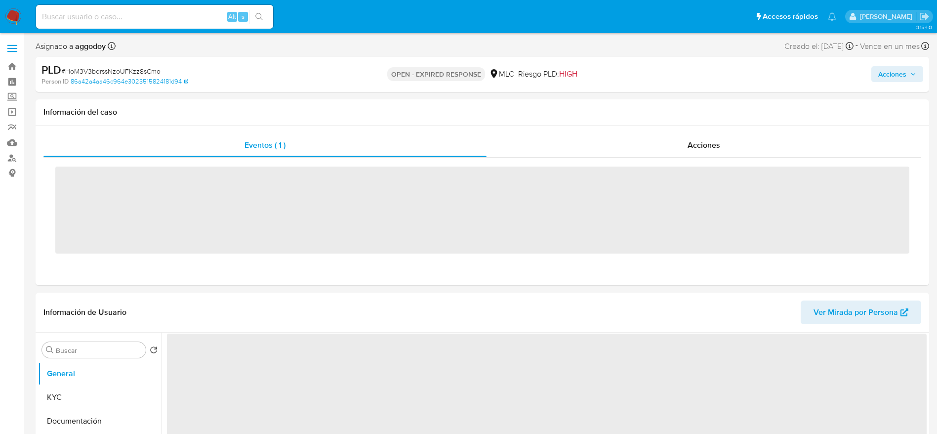
select select "10"
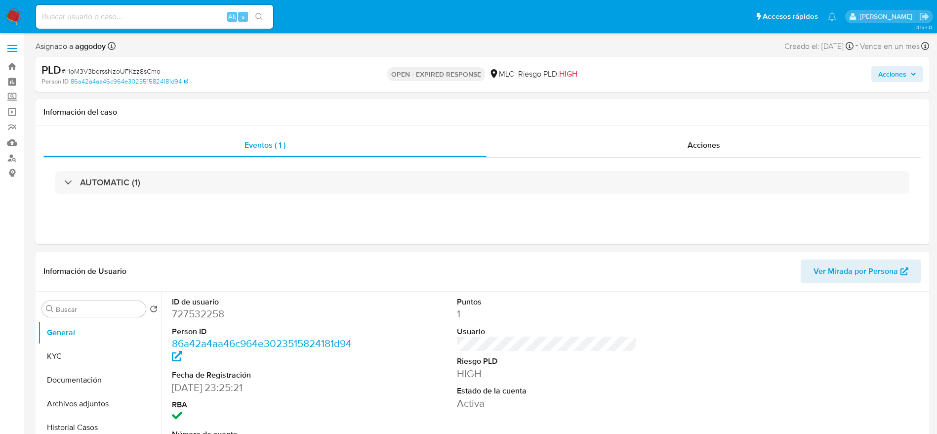
click at [204, 310] on dd "727532258" at bounding box center [262, 314] width 180 height 14
copy dd "727532258"
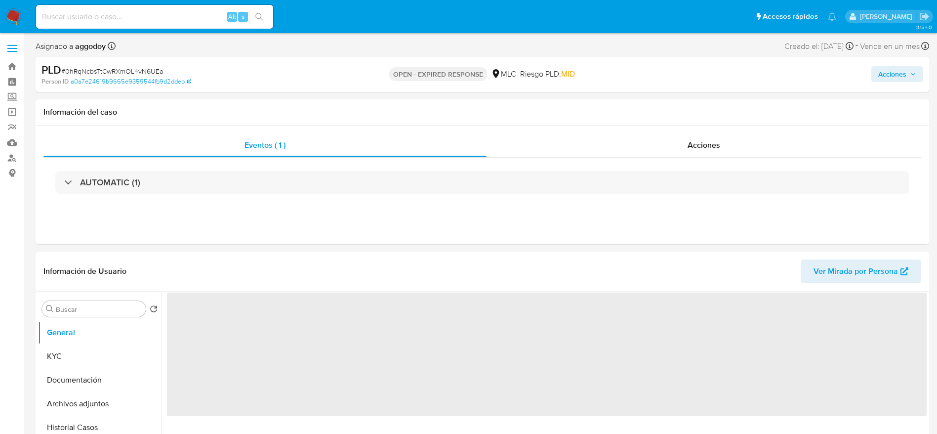
select select "10"
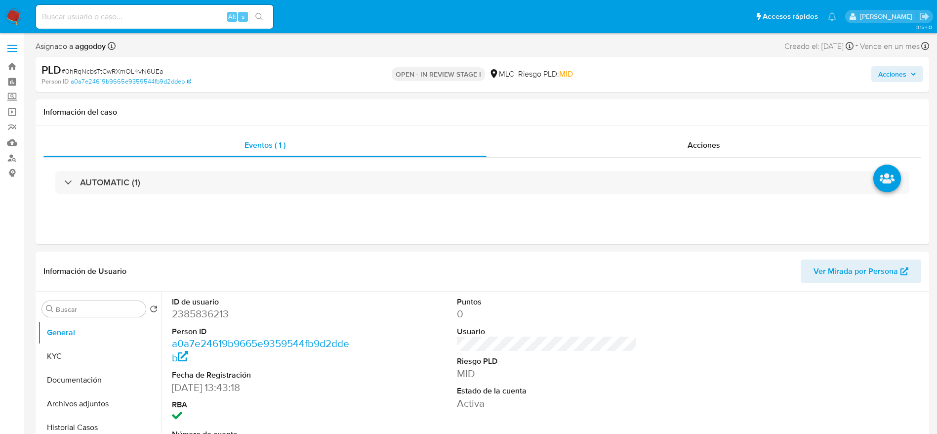
click at [134, 64] on div "PLD # 0hRqNcbsTtCwRXmOL4vN6UEa" at bounding box center [186, 70] width 290 height 15
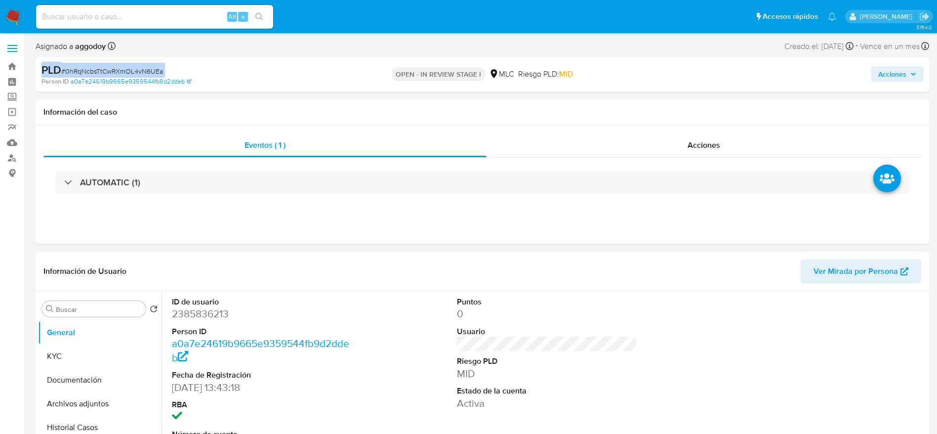
click at [162, 63] on div "PLD # 0hRqNcbsTtCwRXmOL4vN6UEa" at bounding box center [186, 70] width 290 height 15
click at [179, 65] on div "PLD # 0hRqNcbsTtCwRXmOL4vN6UEa" at bounding box center [186, 70] width 290 height 15
click at [162, 67] on span "# 0hRqNcbsTtCwRXmOL4vN6UEa" at bounding box center [112, 71] width 102 height 10
drag, startPoint x: 162, startPoint y: 67, endPoint x: 122, endPoint y: 62, distance: 40.3
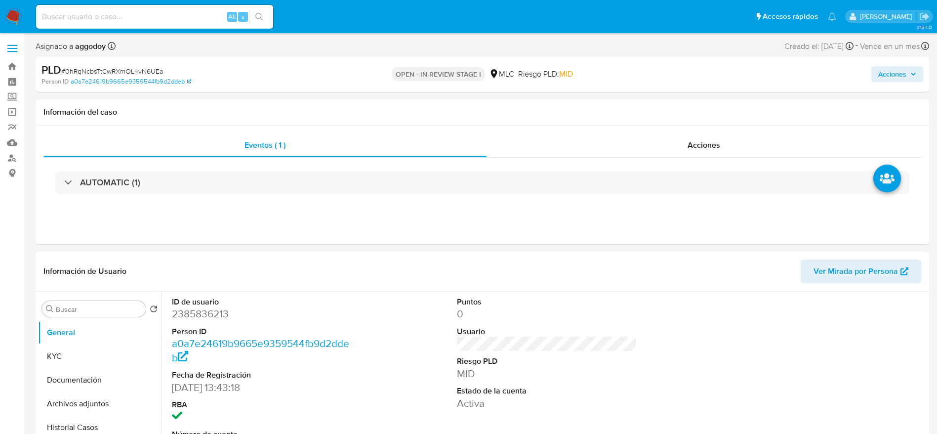
click at [122, 62] on div "PLD # 0hRqNcbsTtCwRXmOL4vN6UEa Person ID a0a7e24619b9665e9359544fb9d2ddeb OPEN …" at bounding box center [483, 74] width 894 height 35
click at [122, 63] on div "PLD # 0hRqNcbsTtCwRXmOL4vN6UEa" at bounding box center [186, 70] width 290 height 15
copy span "0hRqNcbsTtCwRXmOL4vN6UEa"
click at [185, 317] on dd "2385836213" at bounding box center [262, 314] width 180 height 14
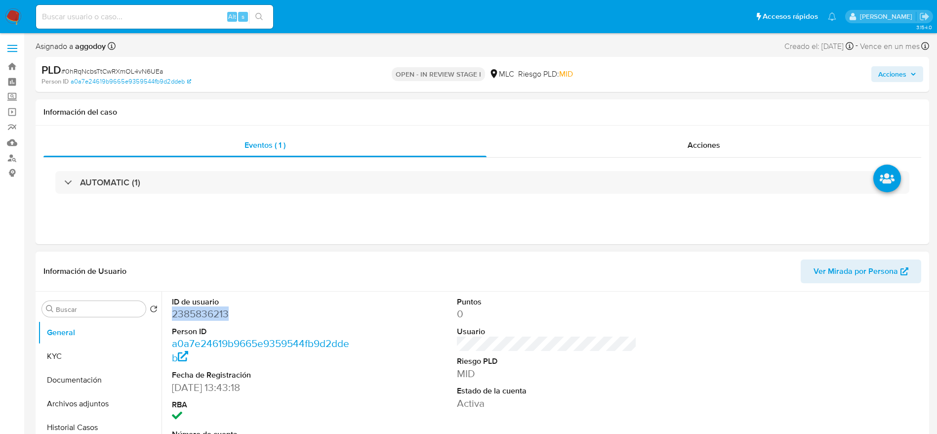
copy dd "2385836213"
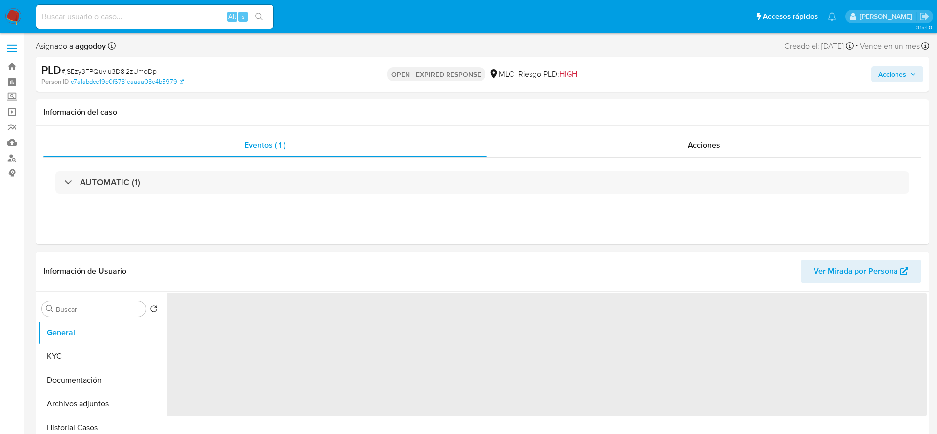
click at [116, 72] on span "# jSEzy3FPQuvlu3D8l2zUmoDp" at bounding box center [108, 71] width 95 height 10
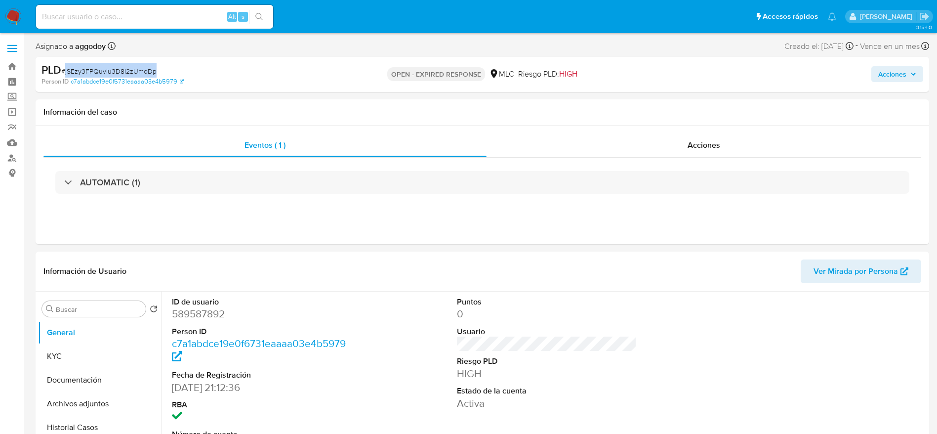
select select "10"
copy span "jSEzy3FPQuvlu3D8l2zUmoDp"
click at [196, 319] on dd "589587892" at bounding box center [262, 314] width 180 height 14
copy dd "589587892"
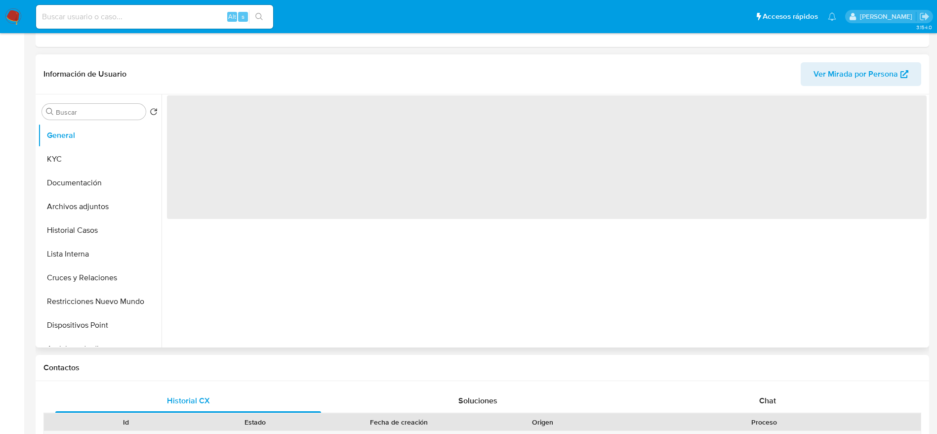
scroll to position [198, 0]
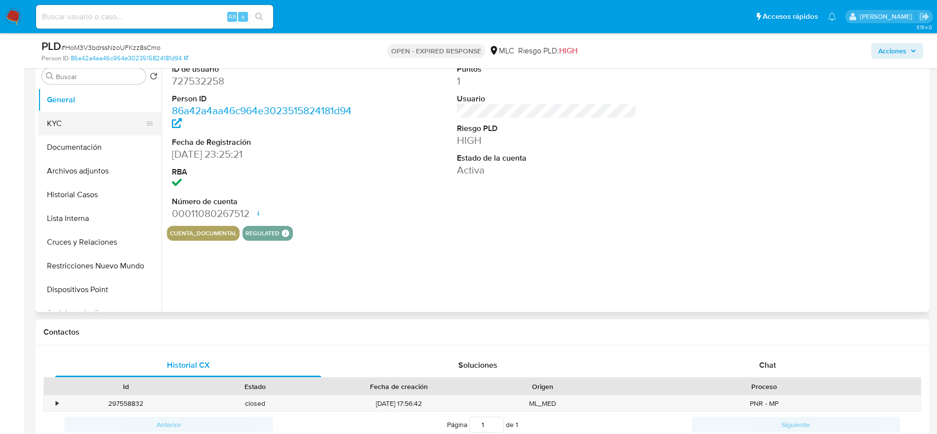
click at [101, 122] on button "KYC" at bounding box center [96, 124] width 116 height 24
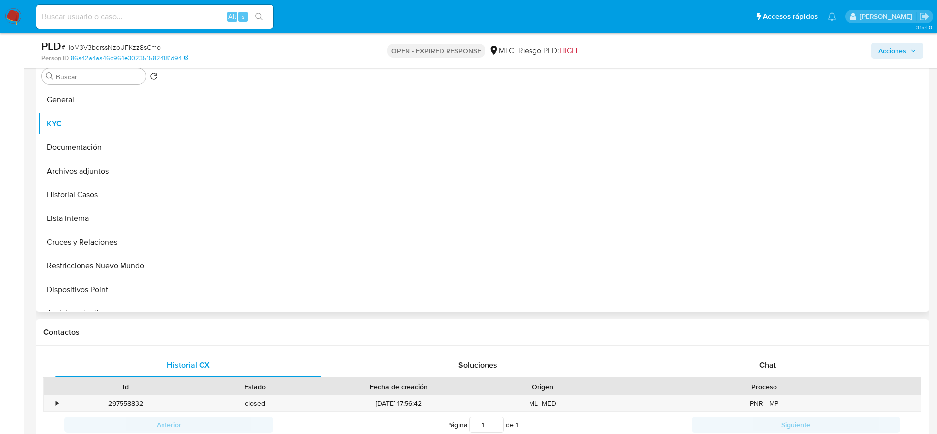
select select "10"
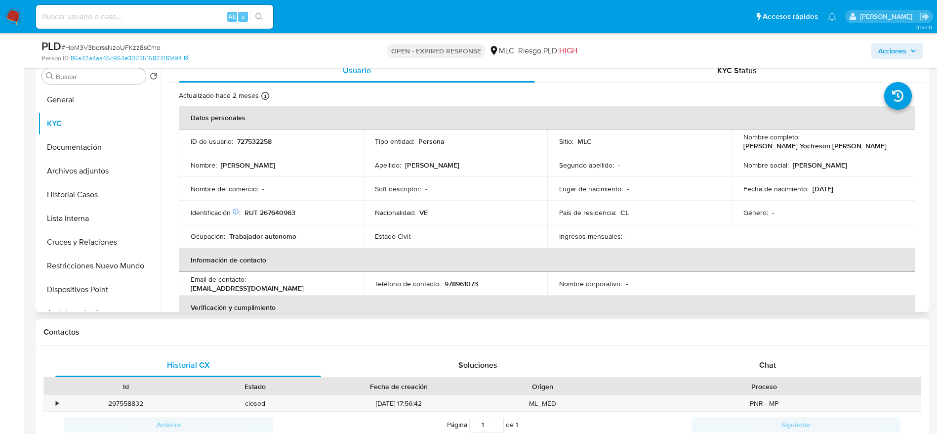
click at [269, 143] on p "727532258" at bounding box center [254, 141] width 35 height 9
copy p "727532258"
